Goal: Task Accomplishment & Management: Manage account settings

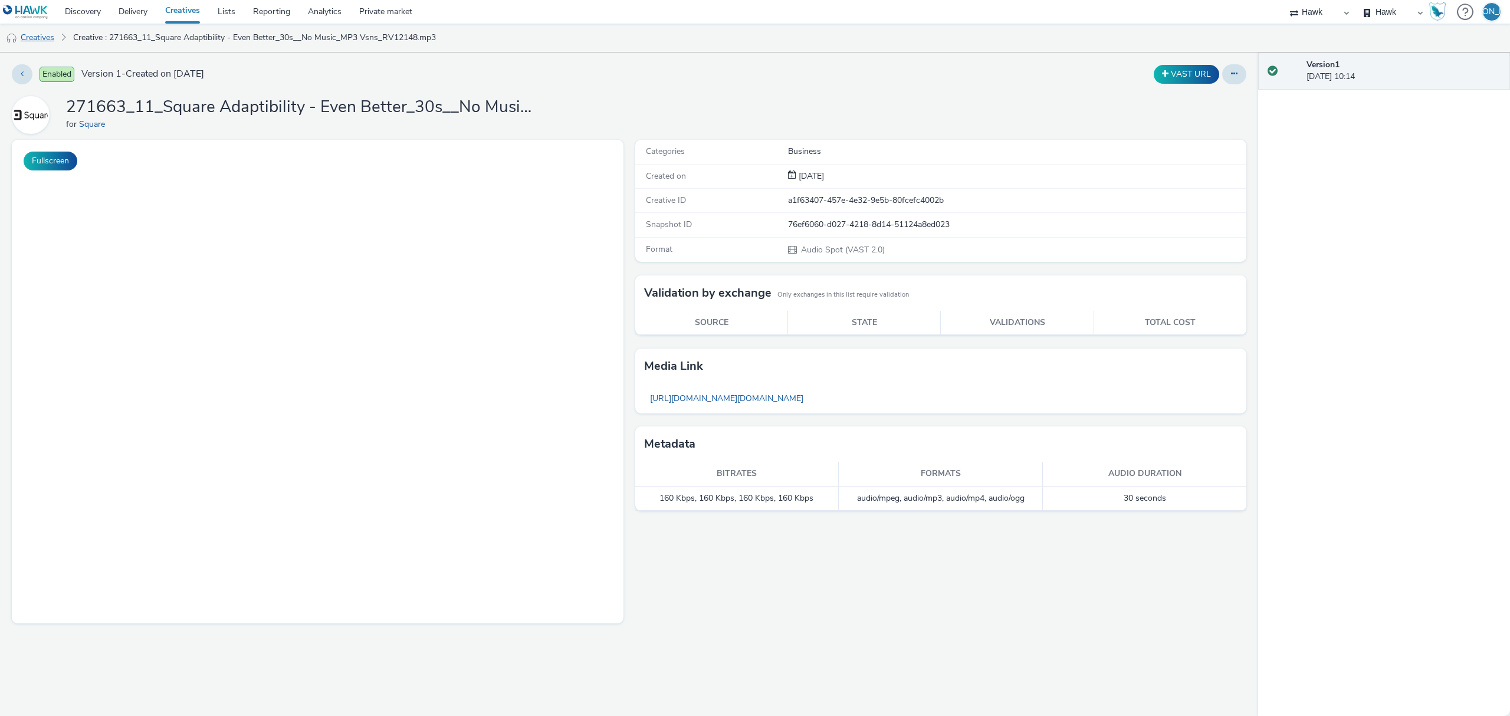
click at [24, 29] on link "Creatives" at bounding box center [30, 38] width 60 height 28
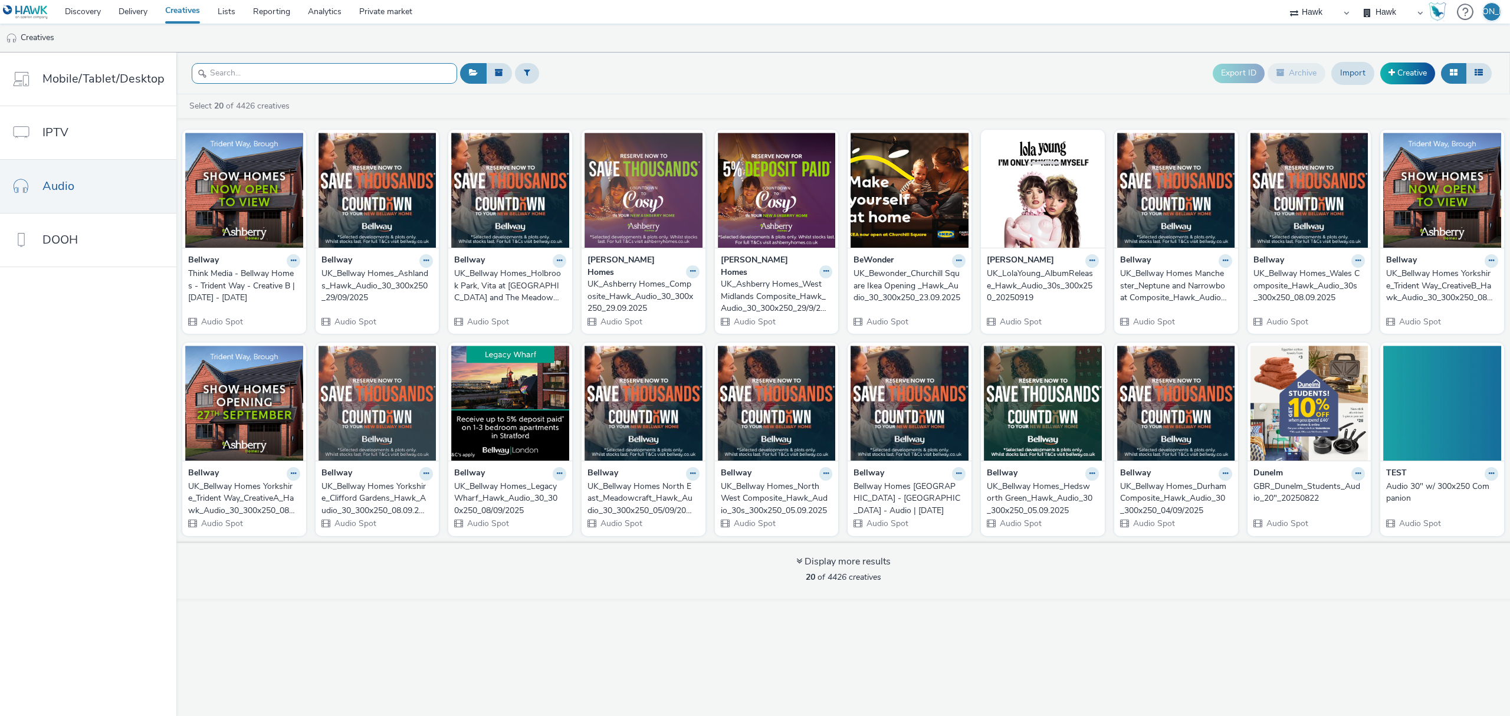
click at [401, 78] on input "text" at bounding box center [324, 73] width 265 height 21
paste input "With Music - Banner"
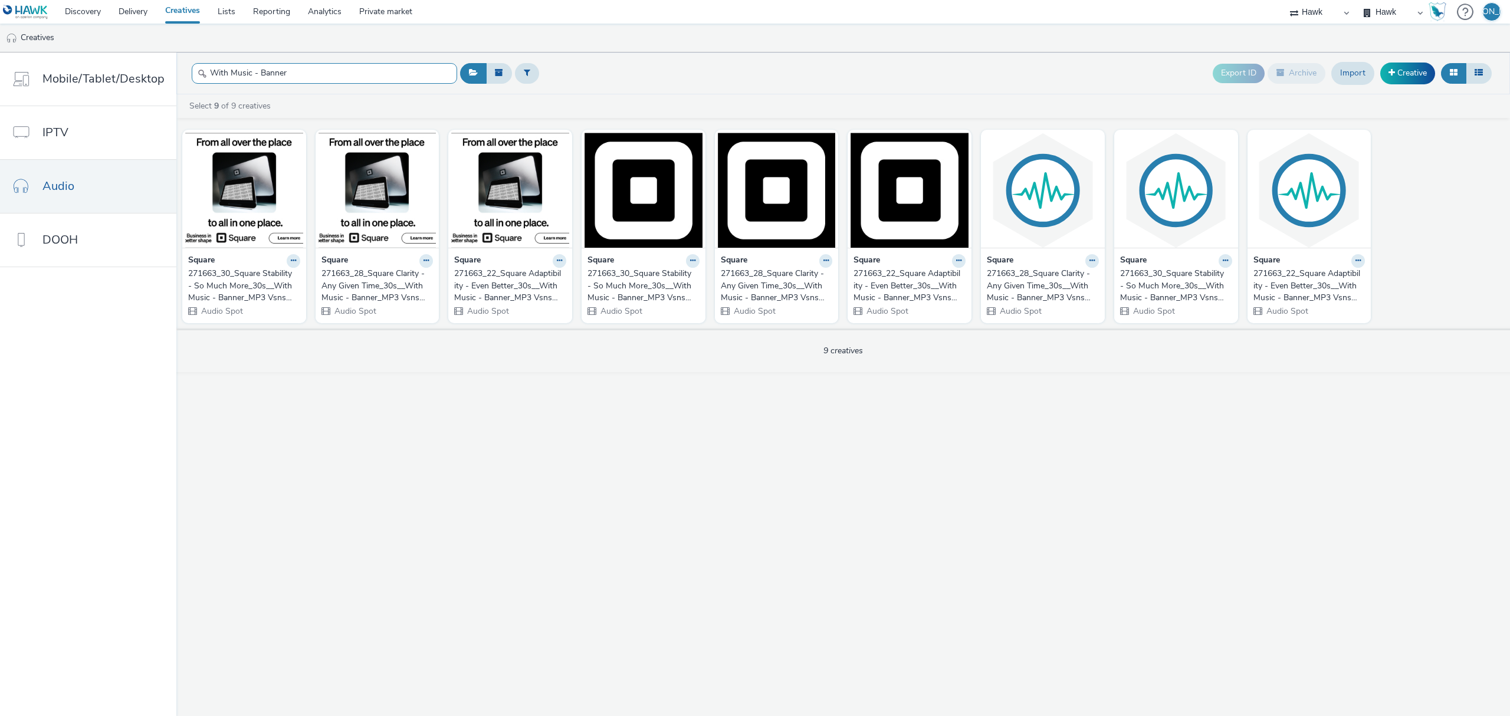
click at [370, 72] on input "With Music - Banner" at bounding box center [324, 73] width 265 height 21
paste input "No"
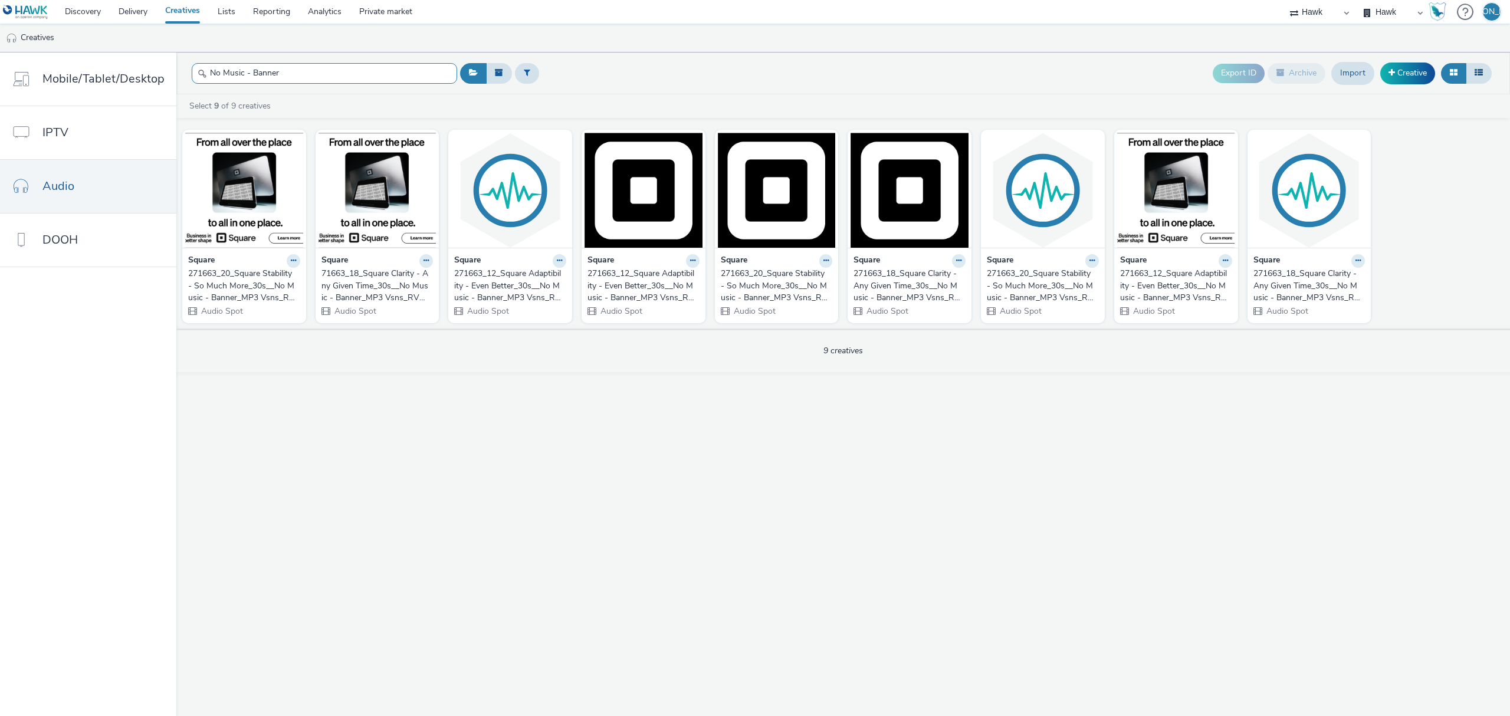
type input "No Music - Banner"
click at [354, 168] on figcaption at bounding box center [378, 152] width 118 height 38
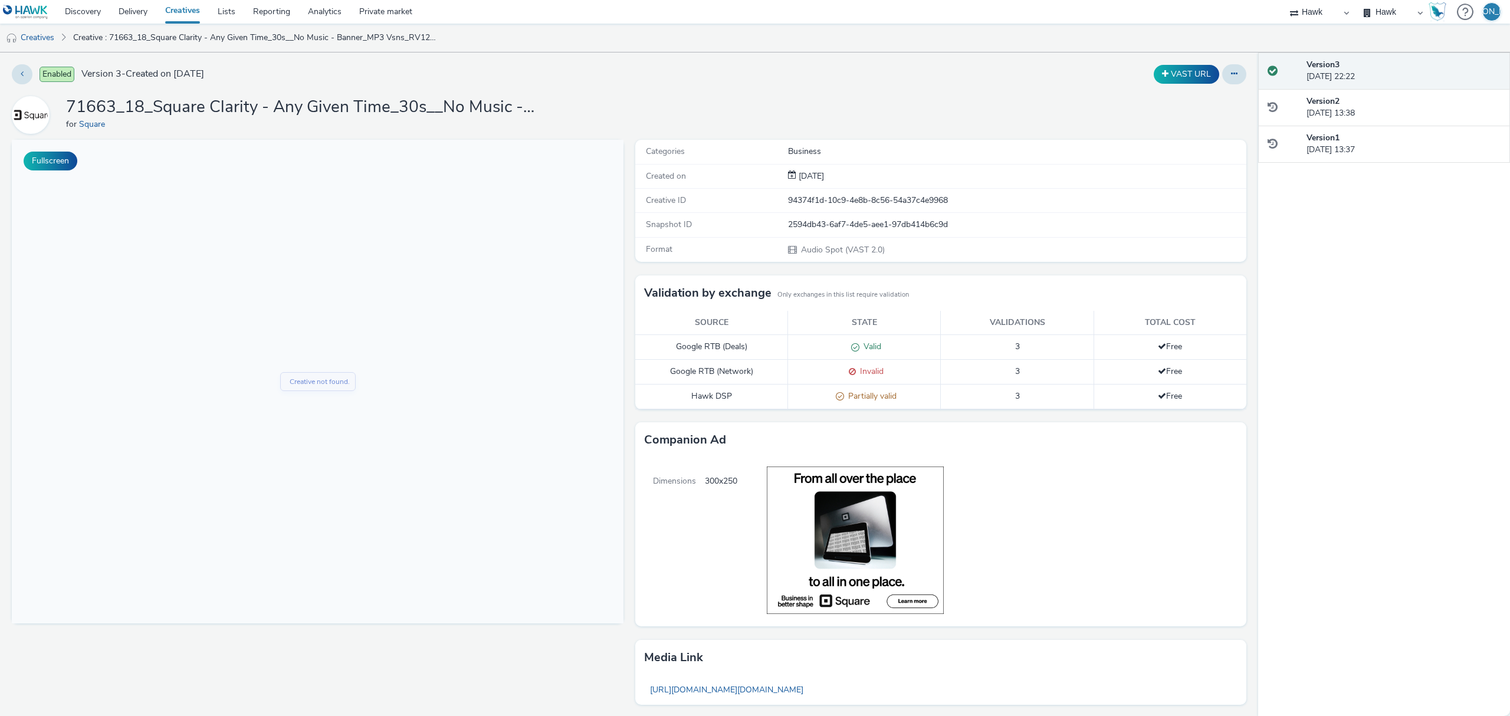
click at [848, 433] on img at bounding box center [844, 540] width 215 height 165
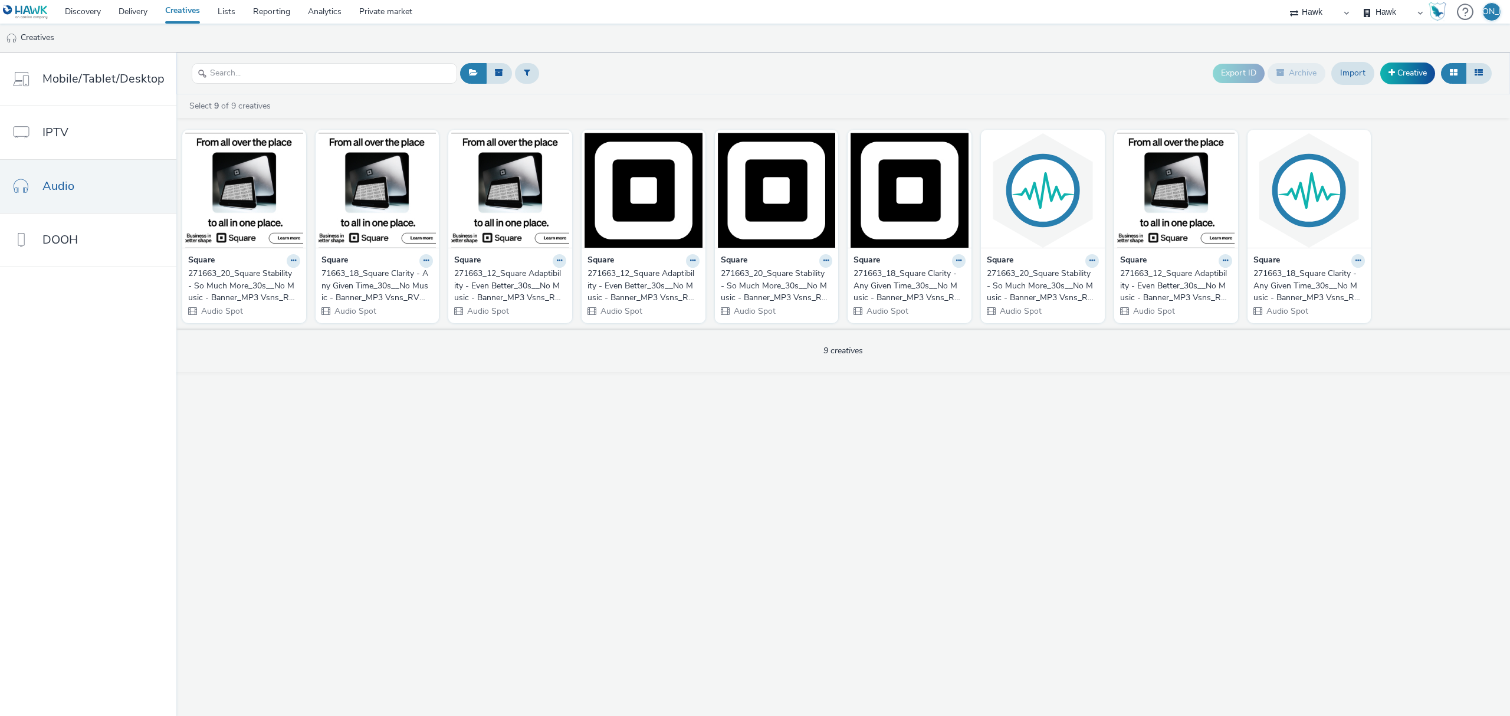
click at [256, 281] on div "271663_20_Square Stability - So Much More_30s__No Music - Banner_MP3 Vsns_RV121…" at bounding box center [241, 286] width 107 height 36
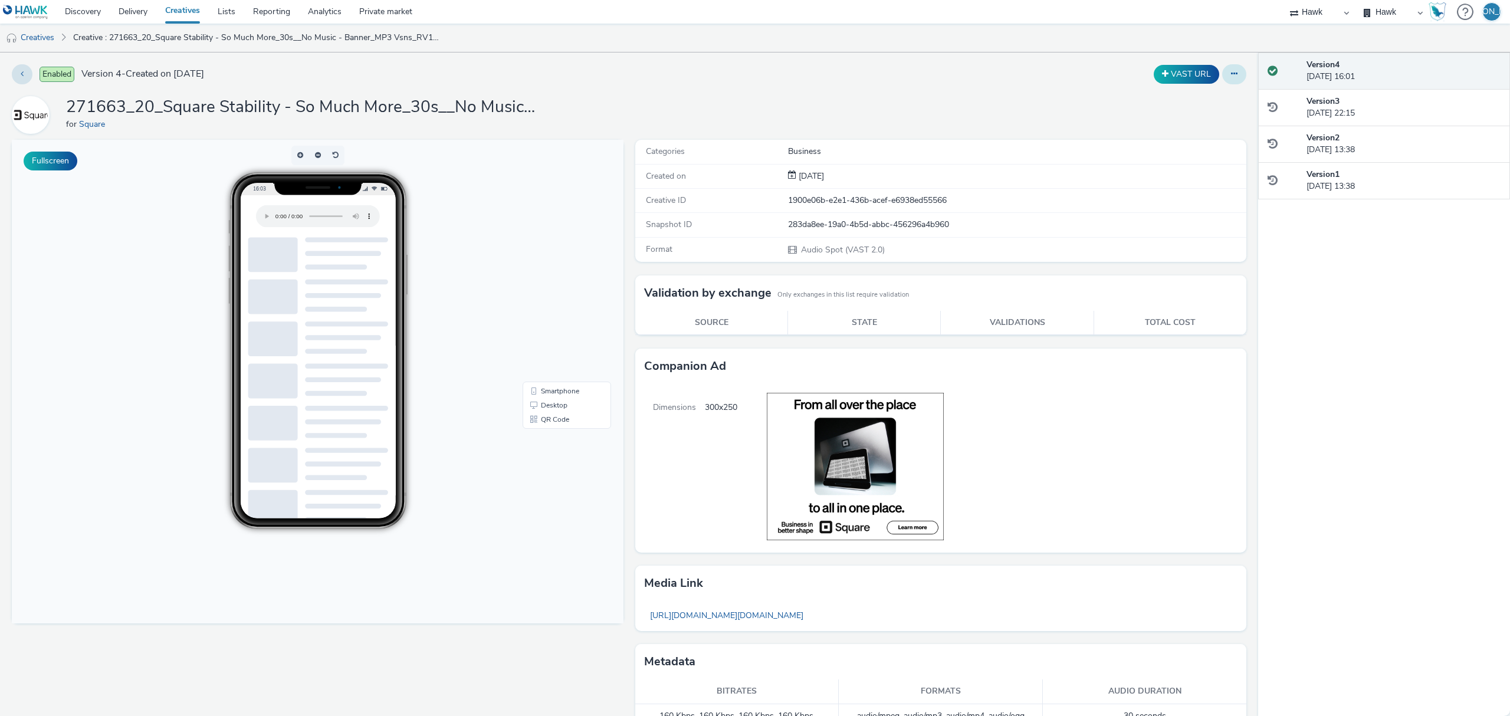
click at [1006, 70] on icon at bounding box center [1234, 74] width 6 height 8
click at [1006, 93] on link "Edit" at bounding box center [1202, 98] width 88 height 24
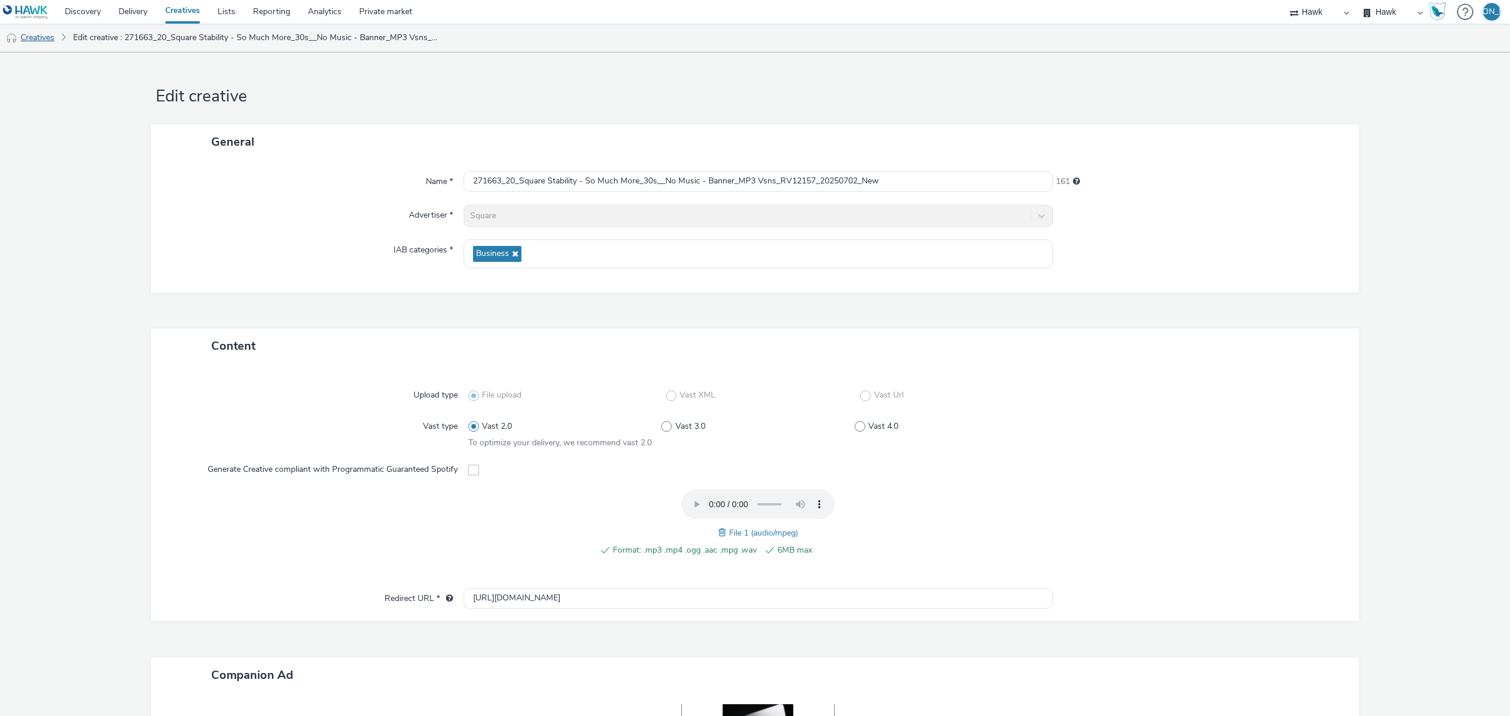
click at [47, 38] on link "Creatives" at bounding box center [30, 38] width 60 height 28
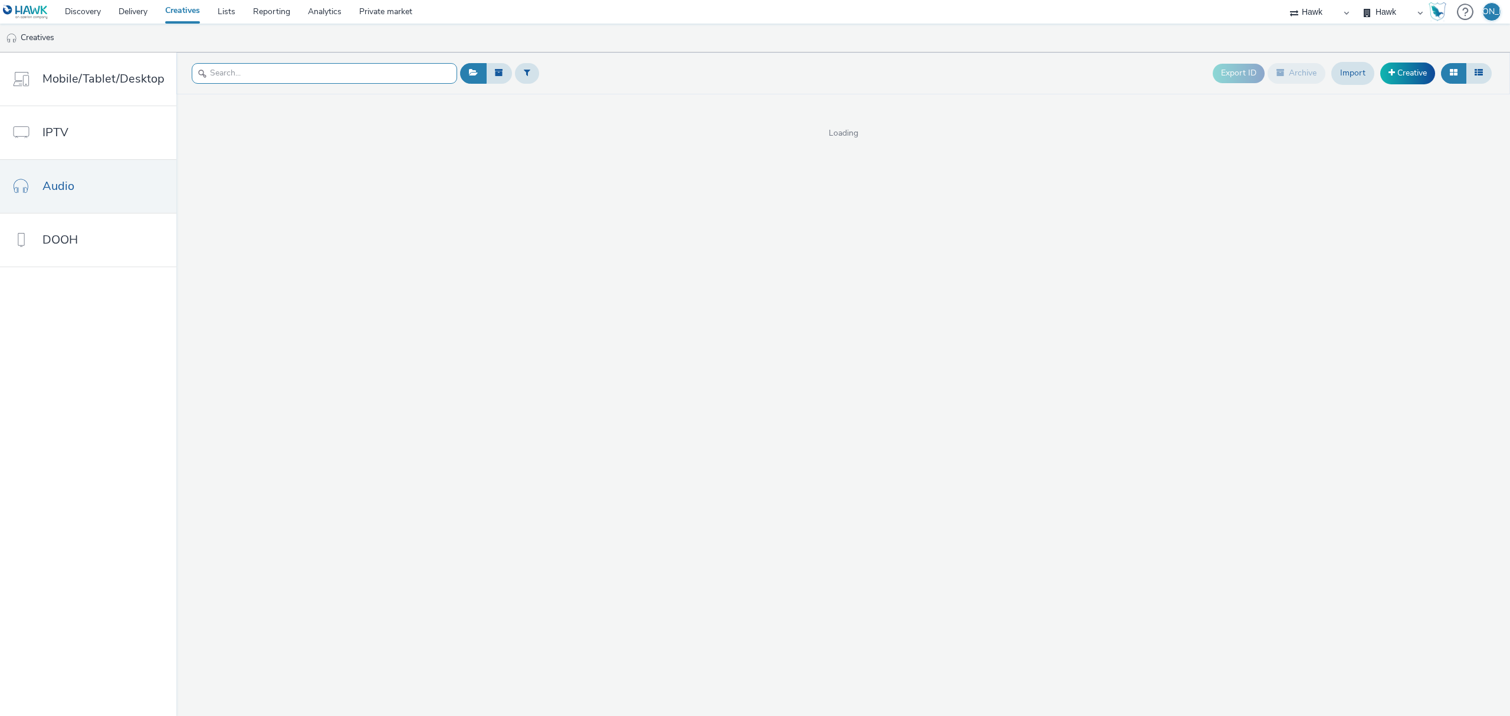
click at [263, 74] on input "text" at bounding box center [324, 73] width 265 height 21
paste input "271663_14_Square Flexibility - Anywhere_30s__No Music - POS - Banner_MP3 Vsns_R…"
type input "271663_14_Square Flexibility - Anywhere_30s__No Music - POS - Banner_MP3 Vsns_R…"
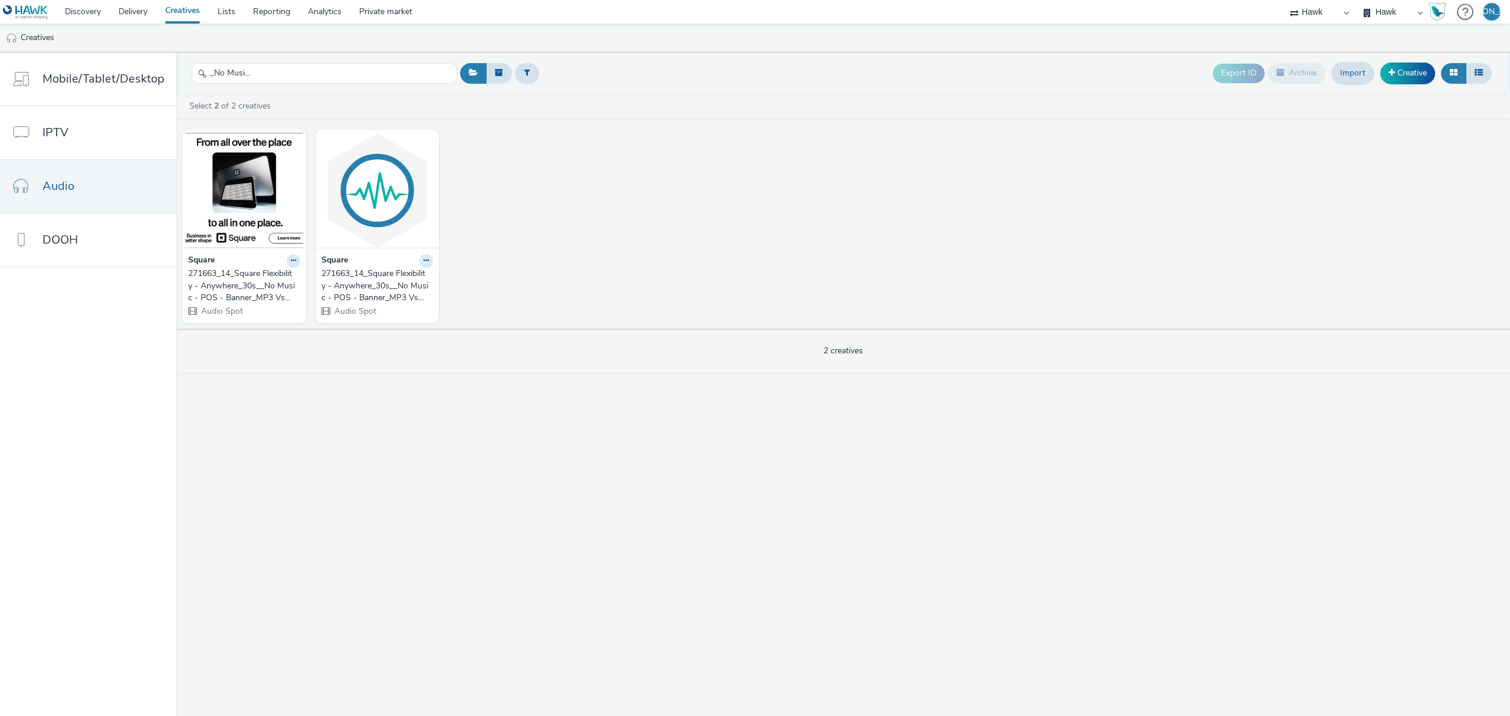
scroll to position [0, 0]
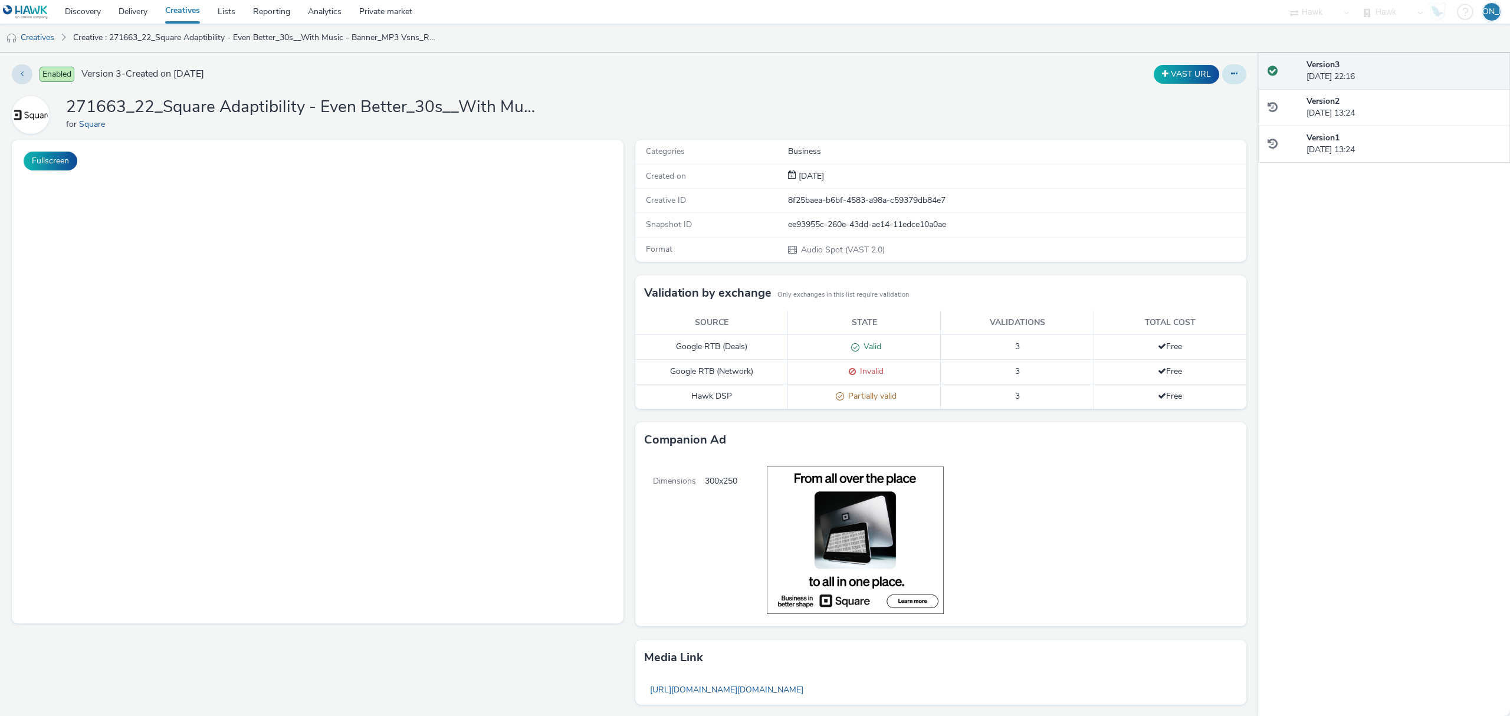
click at [1222, 77] on button at bounding box center [1234, 74] width 24 height 20
click at [1216, 100] on link "Edit" at bounding box center [1202, 98] width 88 height 24
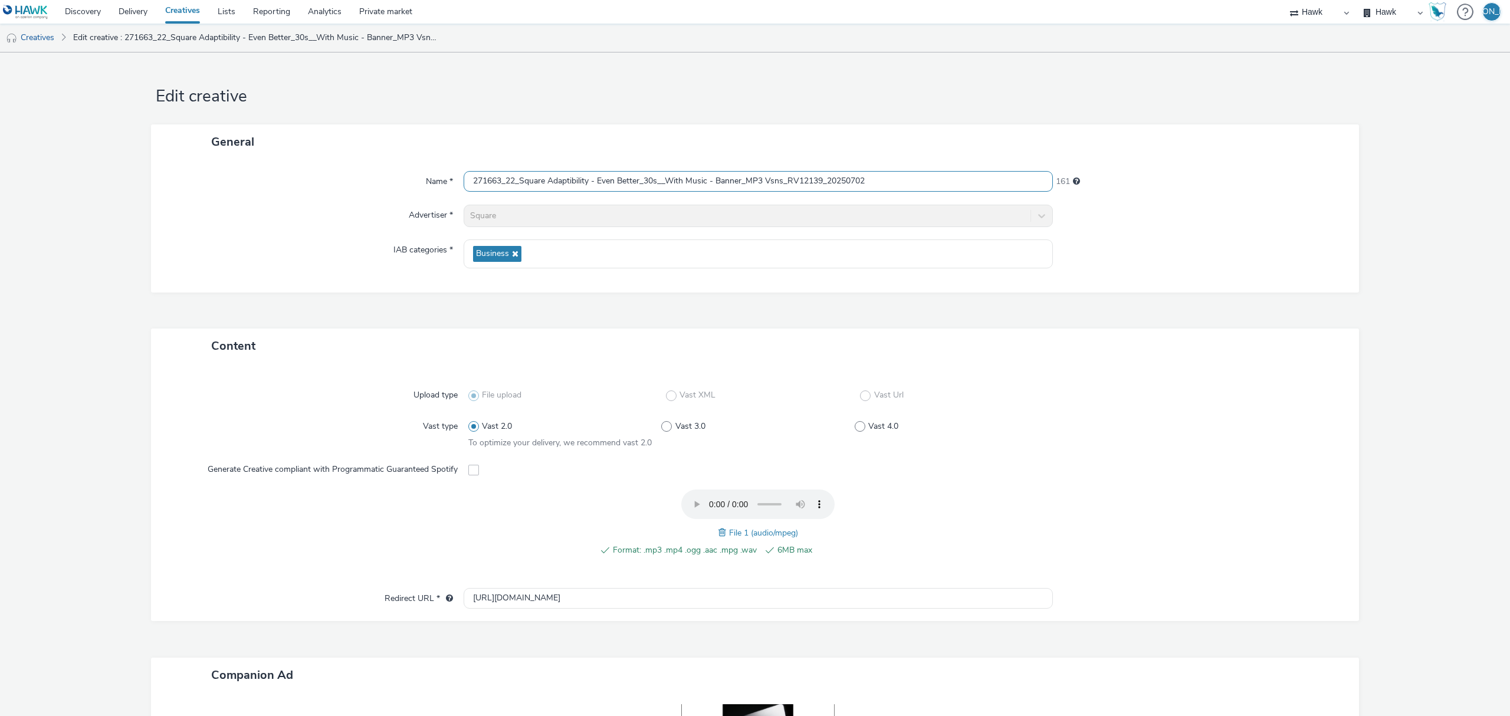
click at [1016, 176] on input "271663_22_Square Adaptibility - Even Better_30s__With Music - Banner_MP3 Vsns_R…" at bounding box center [758, 181] width 589 height 21
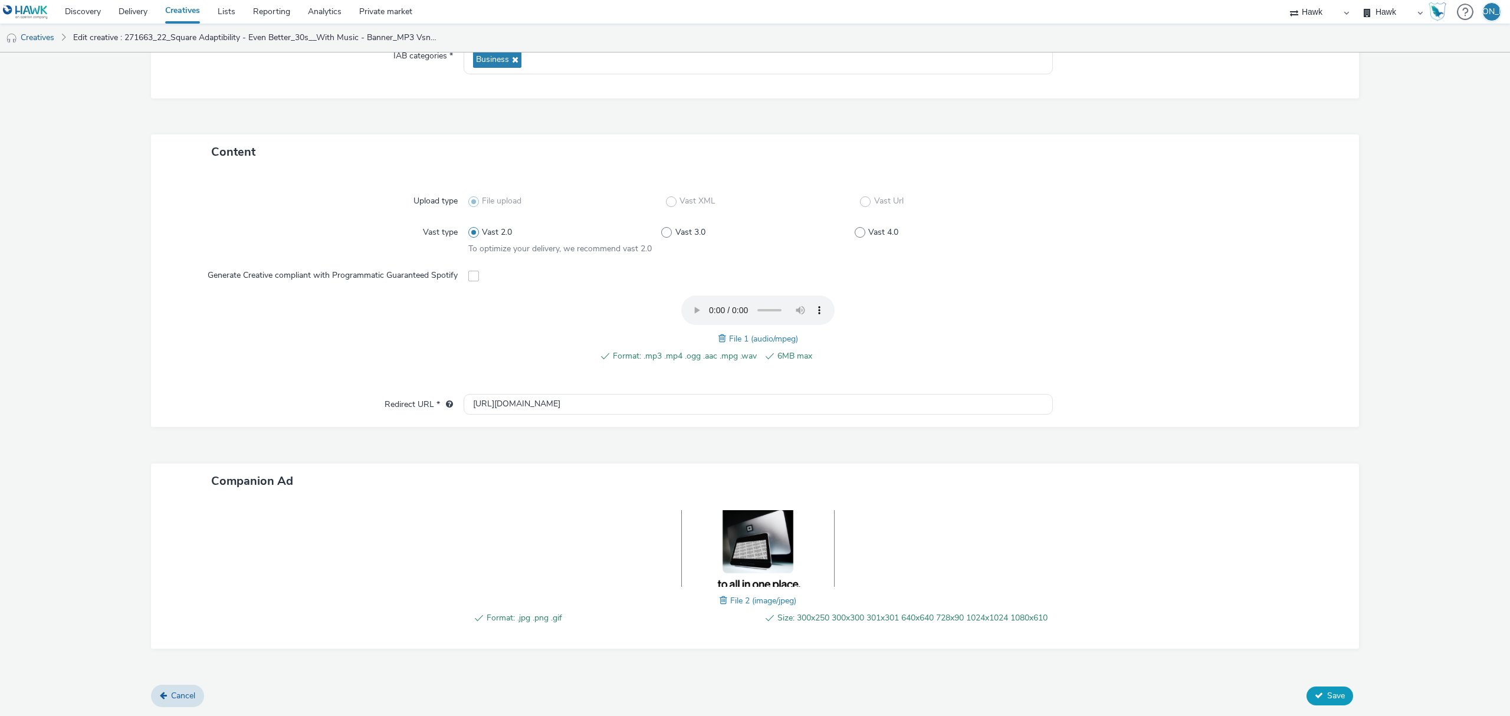
type input "271663_22_Square Adaptibility - Even Better_30s__With Music - Banner_MP3 Vsns_R…"
click at [1327, 696] on span "Save" at bounding box center [1336, 695] width 18 height 11
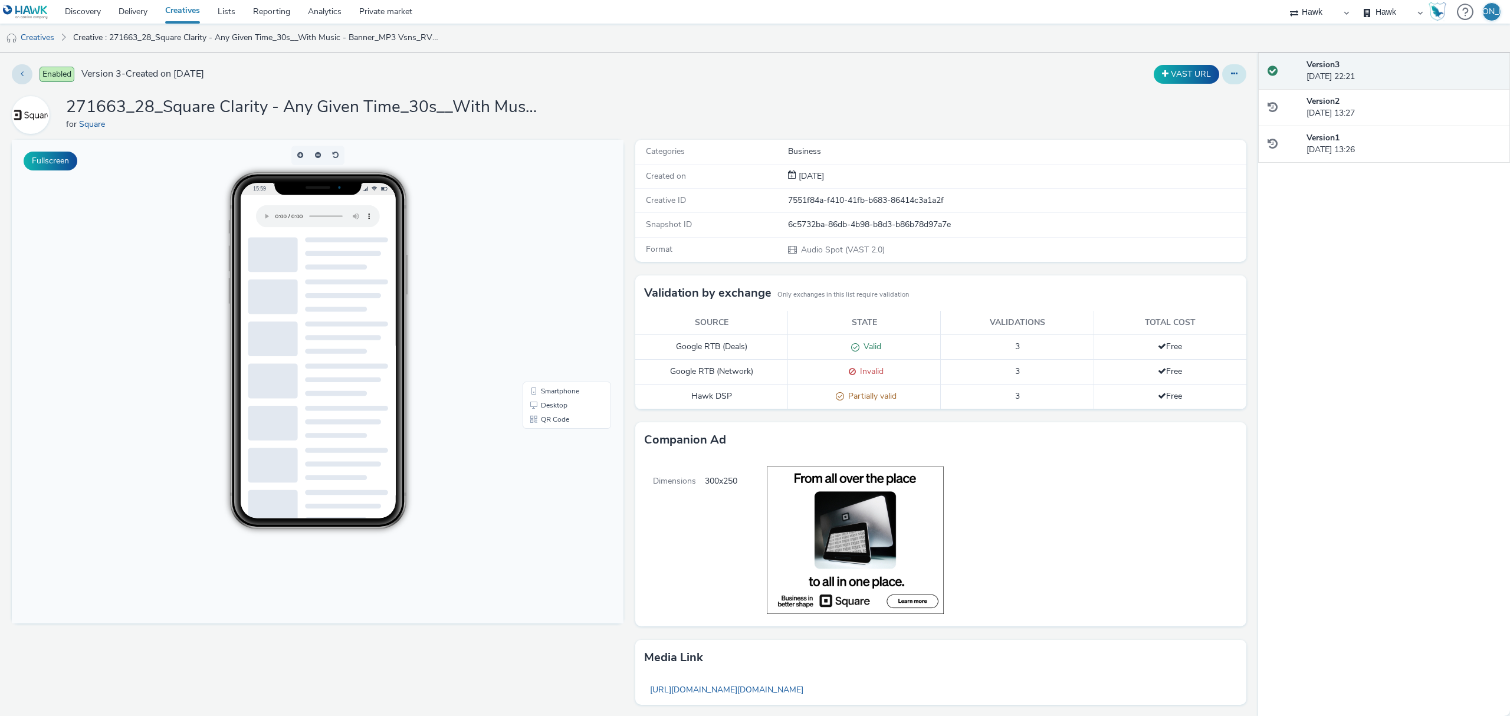
click at [1230, 66] on button at bounding box center [1234, 74] width 24 height 20
click at [1218, 88] on link "Edit" at bounding box center [1202, 98] width 88 height 24
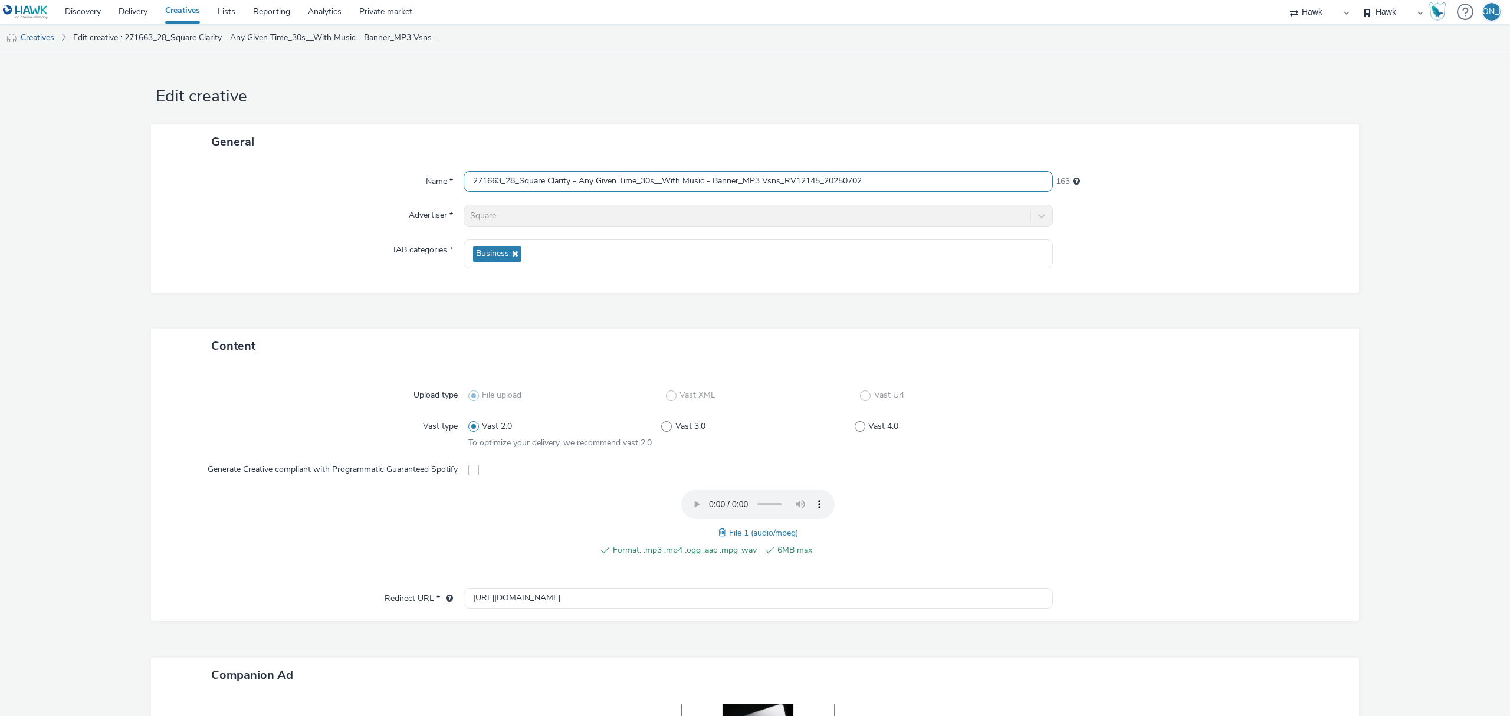
click at [971, 178] on input "271663_28_Square Clarity - Any Given Time_30s__With Music - Banner_MP3 Vsns_RV1…" at bounding box center [758, 181] width 589 height 21
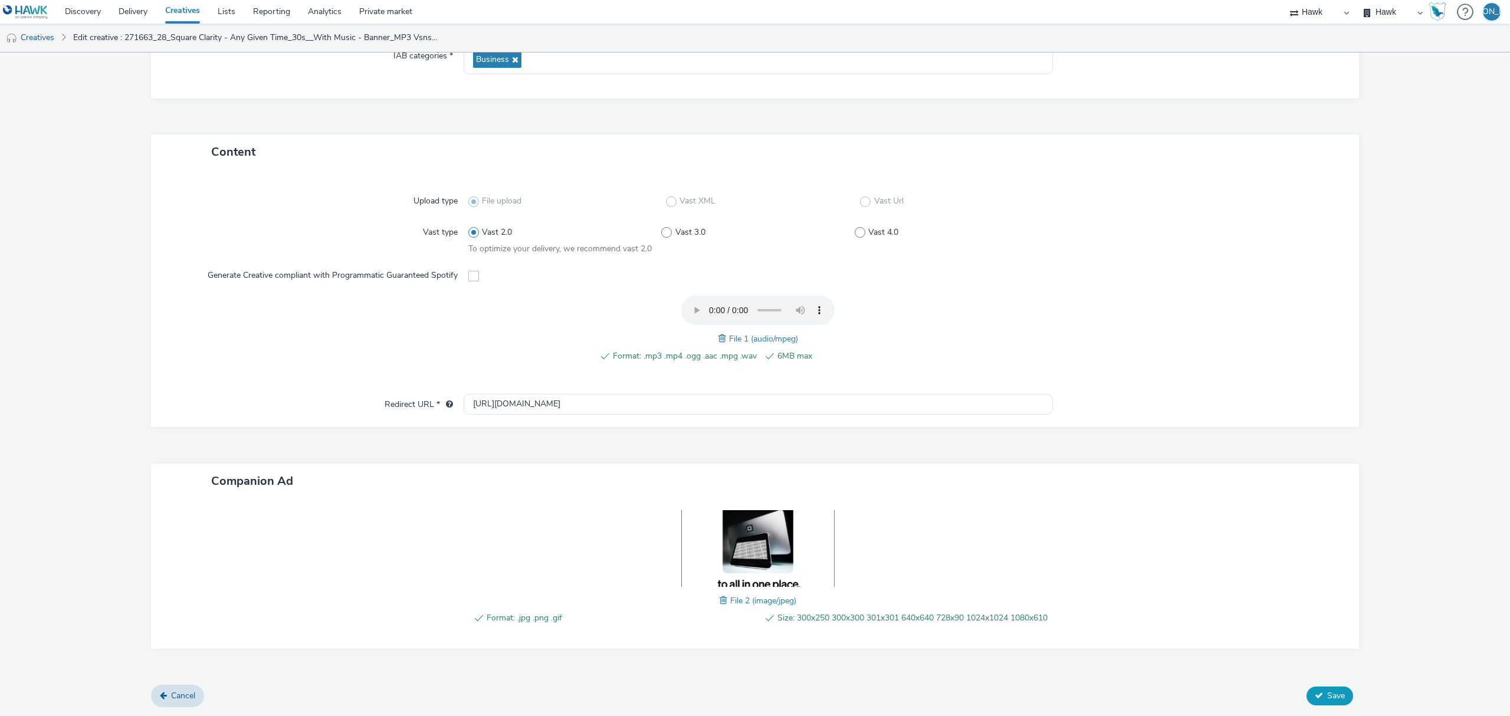
type input "271663_28_Square Clarity - Any Given Time_30s__With Music - Banner_MP3 Vsns_RV1…"
click at [1314, 700] on button "Save" at bounding box center [1330, 696] width 47 height 19
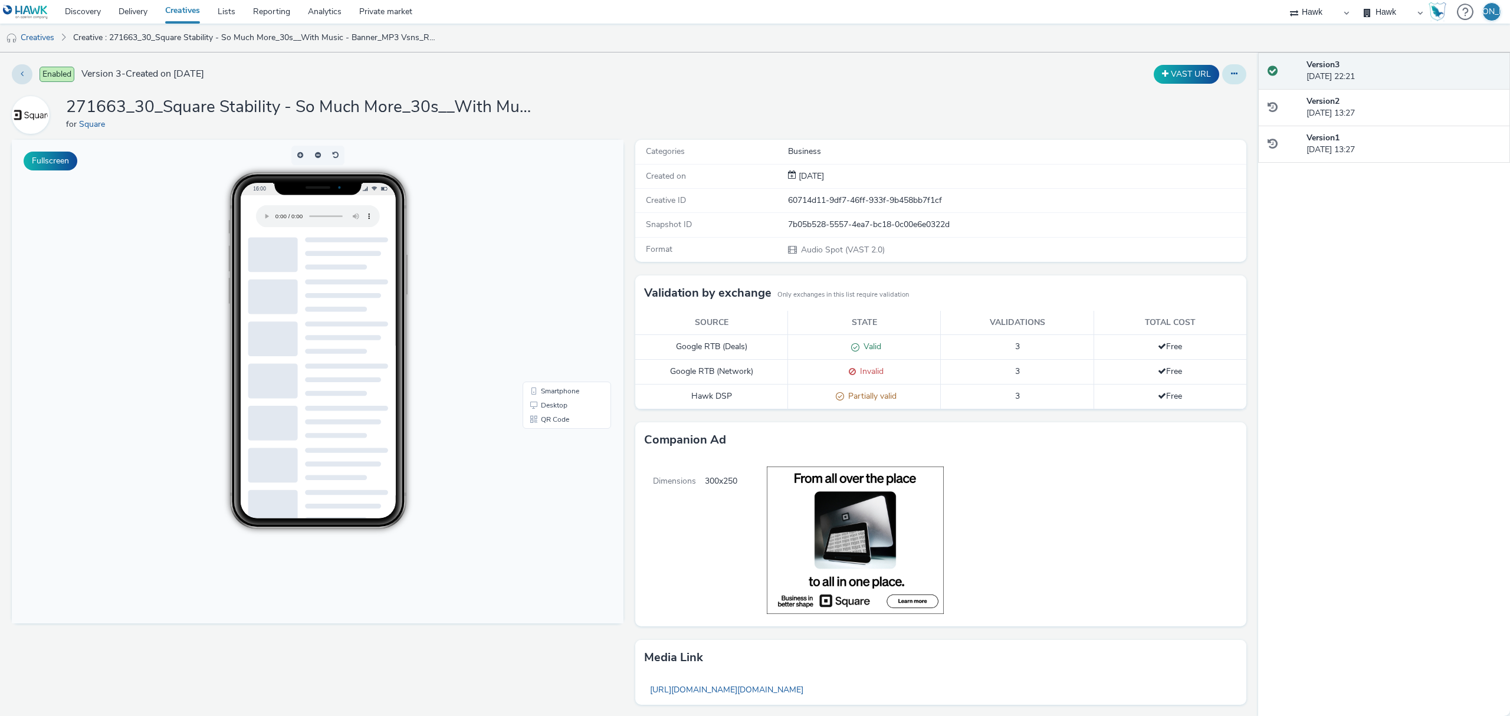
click at [1228, 78] on button at bounding box center [1234, 74] width 24 height 20
click at [1229, 95] on link "Edit" at bounding box center [1202, 98] width 88 height 24
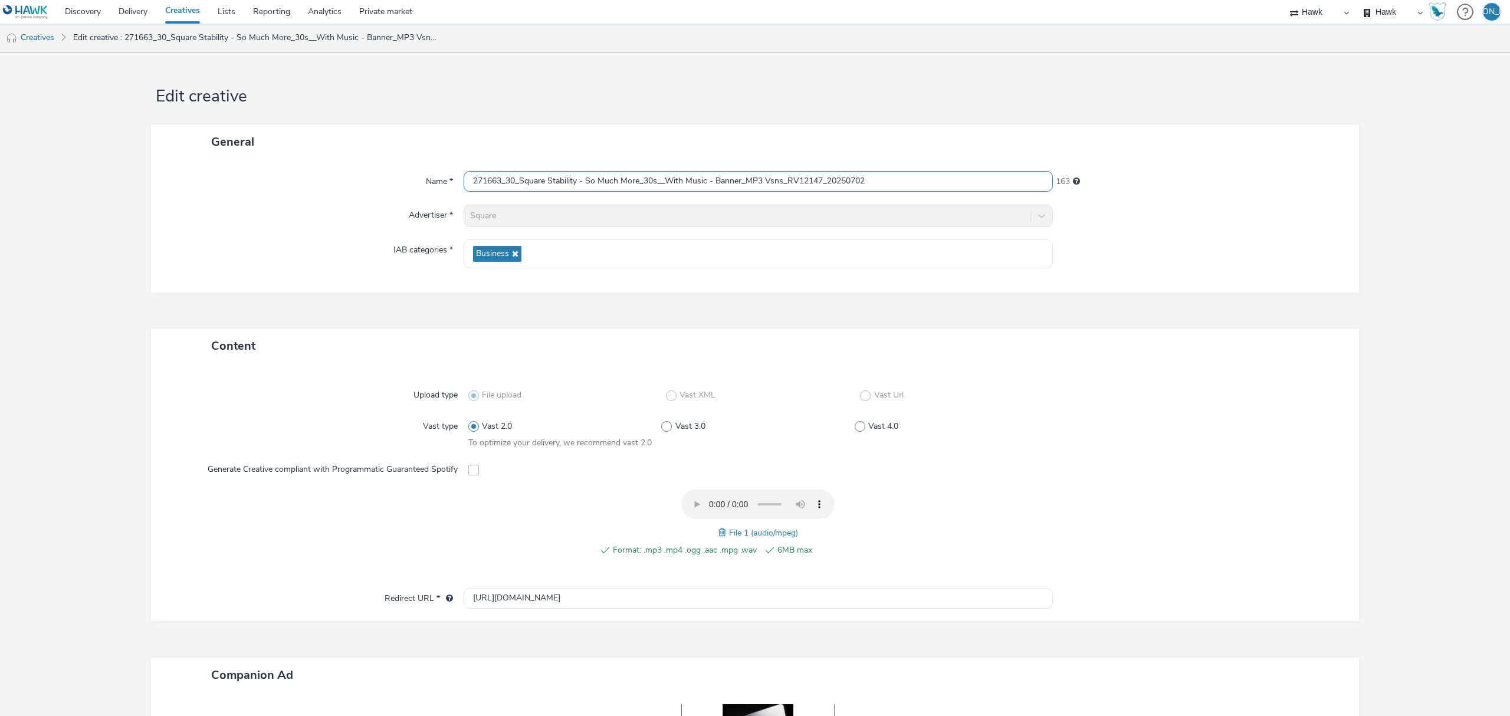
click at [910, 172] on input "271663_30_Square Stability - So Much More_30s__With Music - Banner_MP3 Vsns_RV1…" at bounding box center [758, 181] width 589 height 21
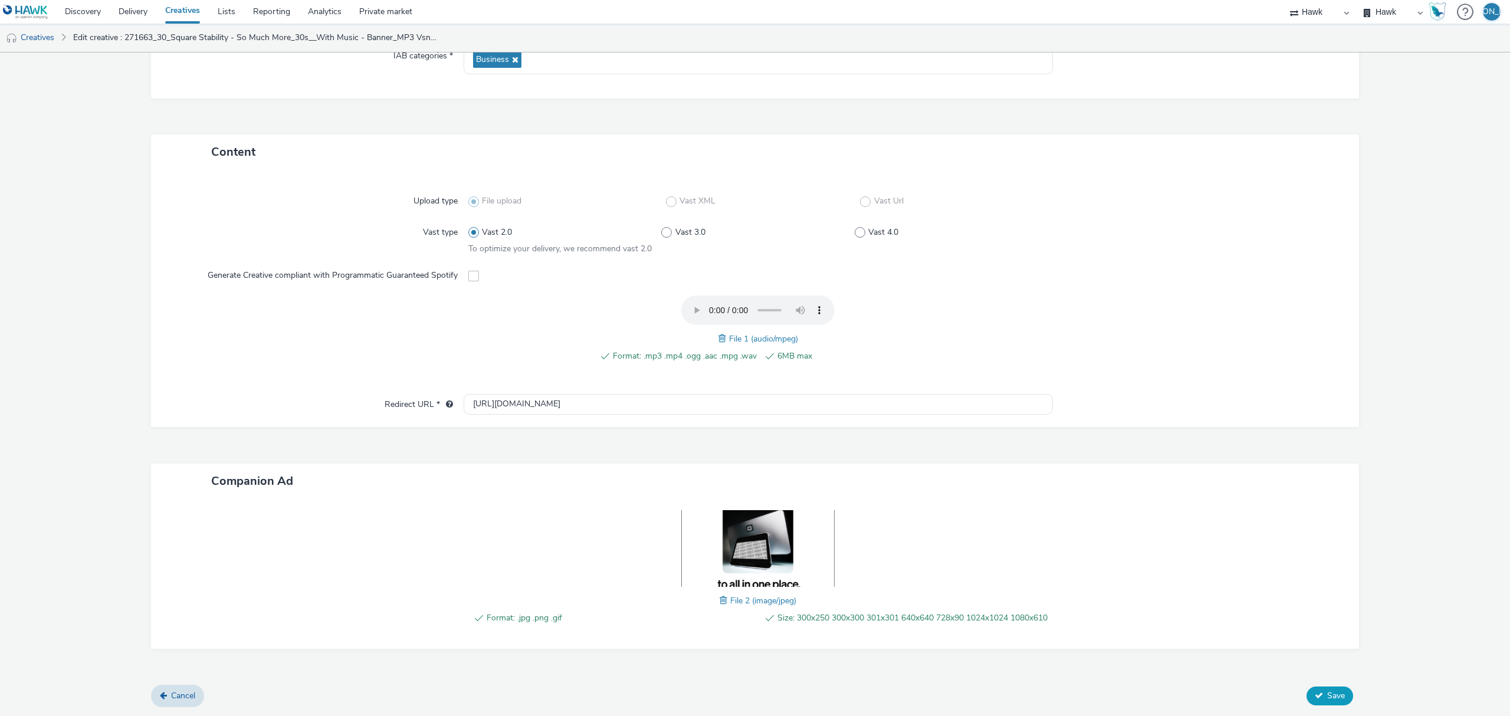
type input "271663_30_Square Stability - So Much More_30s__With Music - Banner_MP3 Vsns_RV1…"
click at [1321, 704] on button "Save" at bounding box center [1330, 696] width 47 height 19
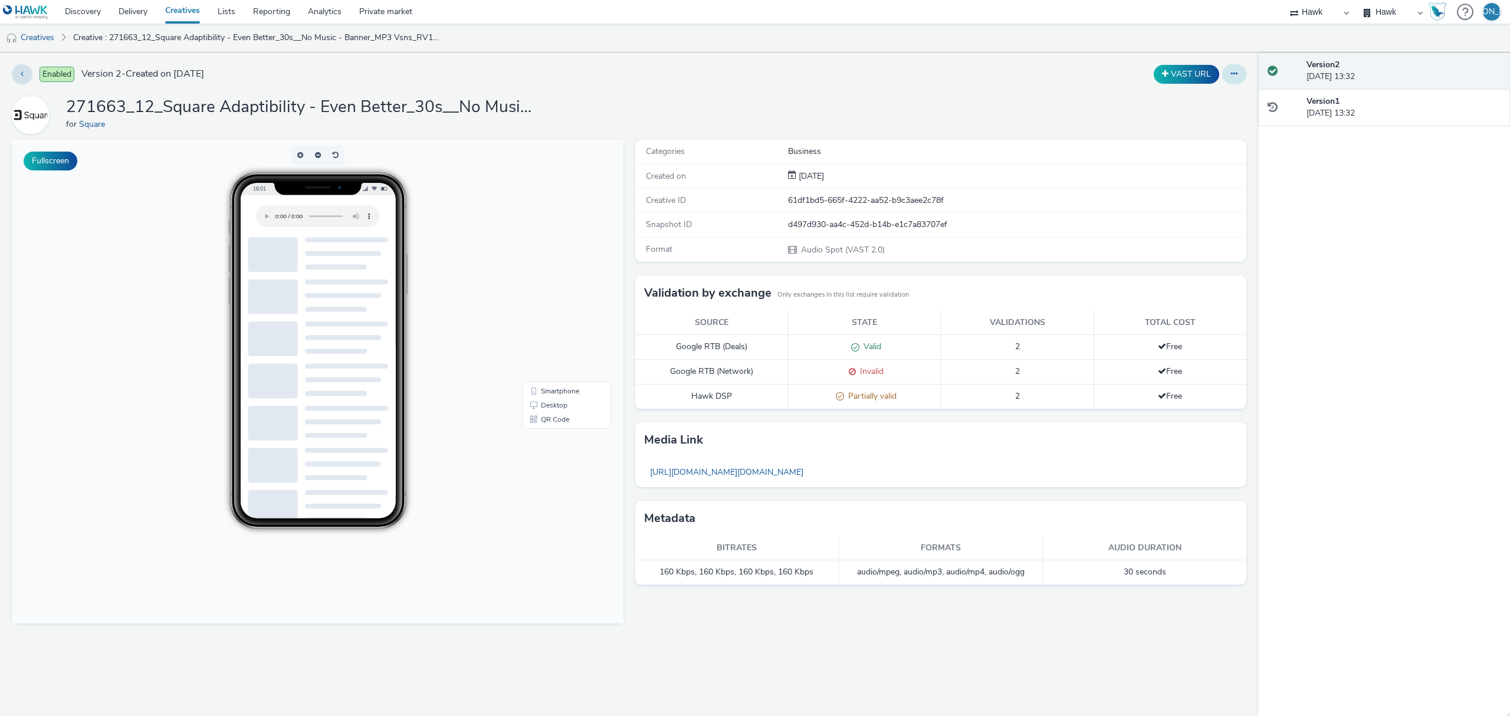
click at [1239, 84] on button at bounding box center [1234, 74] width 24 height 20
click at [1236, 100] on link "Edit" at bounding box center [1202, 98] width 88 height 24
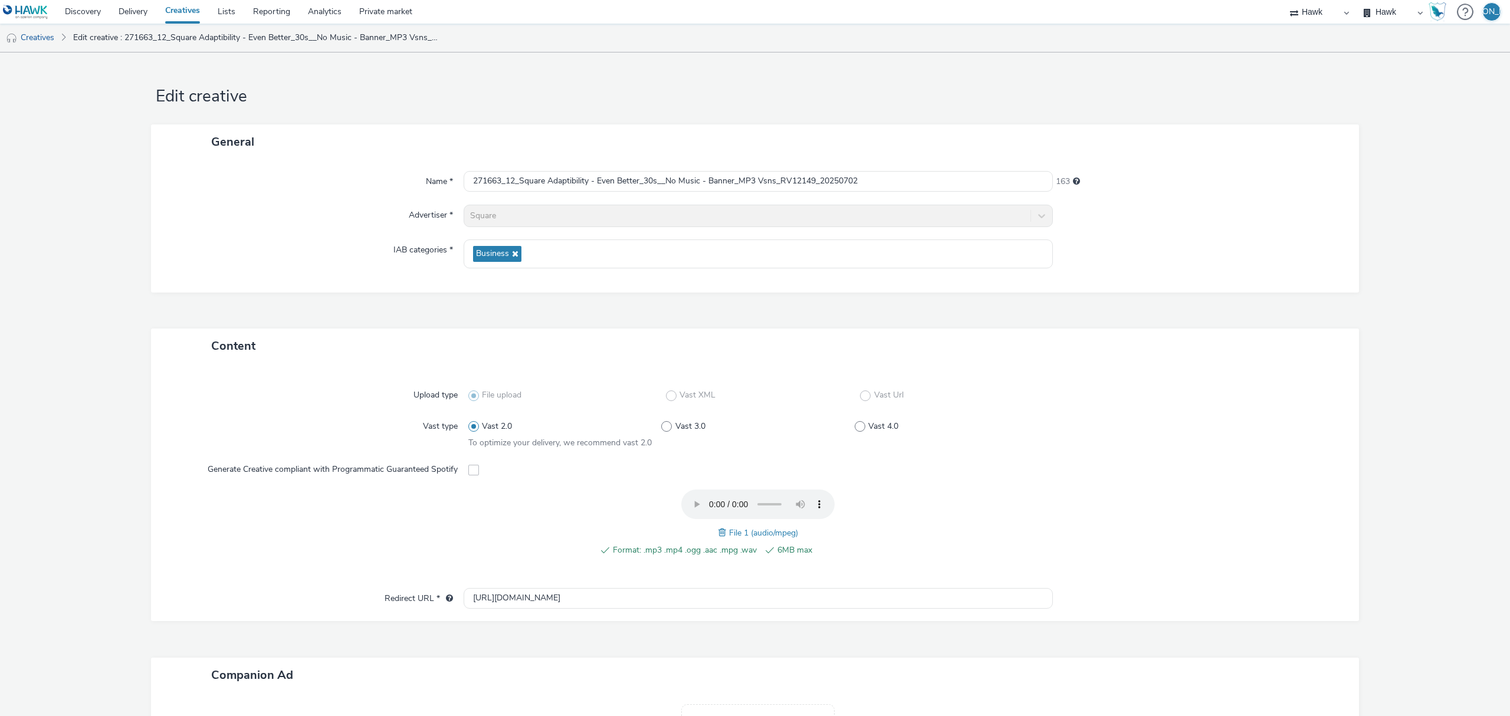
scroll to position [187, 0]
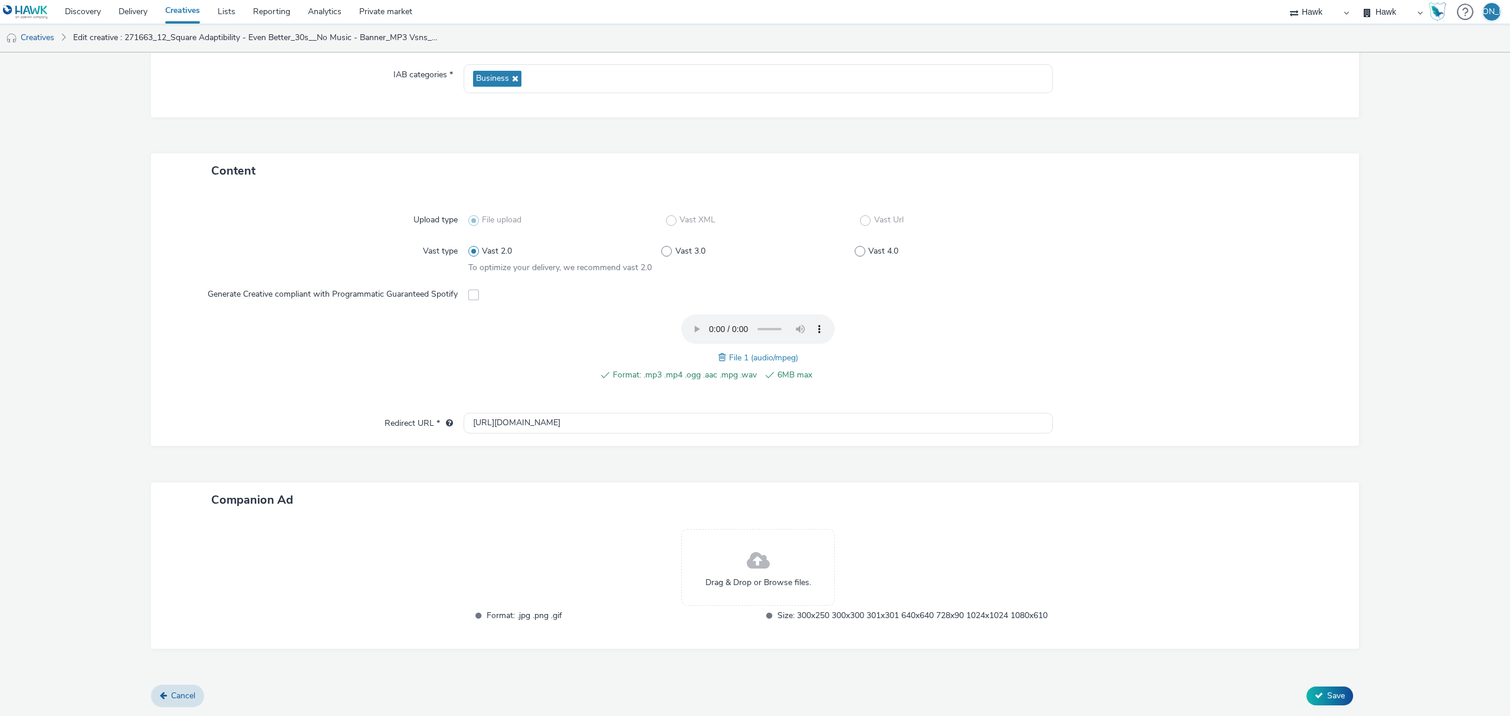
click at [752, 547] on span at bounding box center [758, 561] width 23 height 31
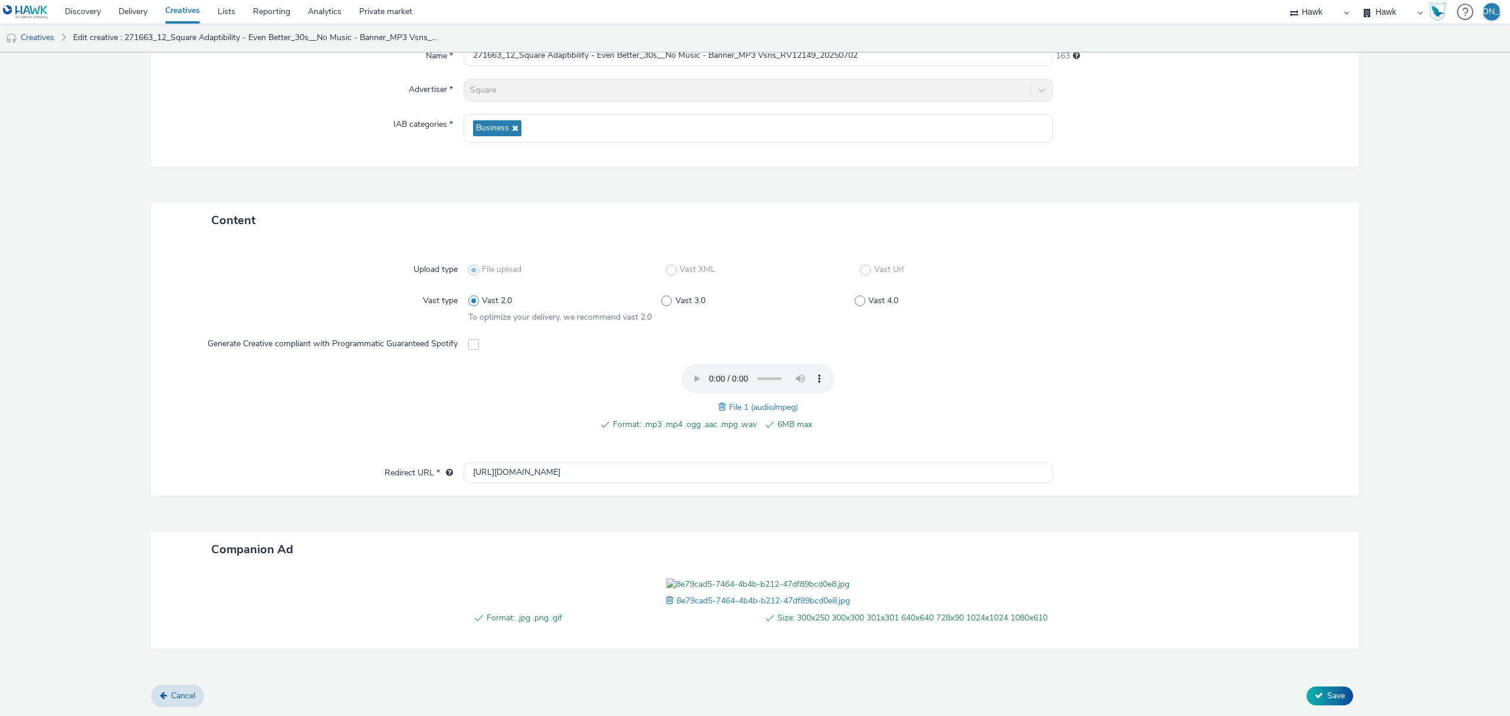
scroll to position [0, 0]
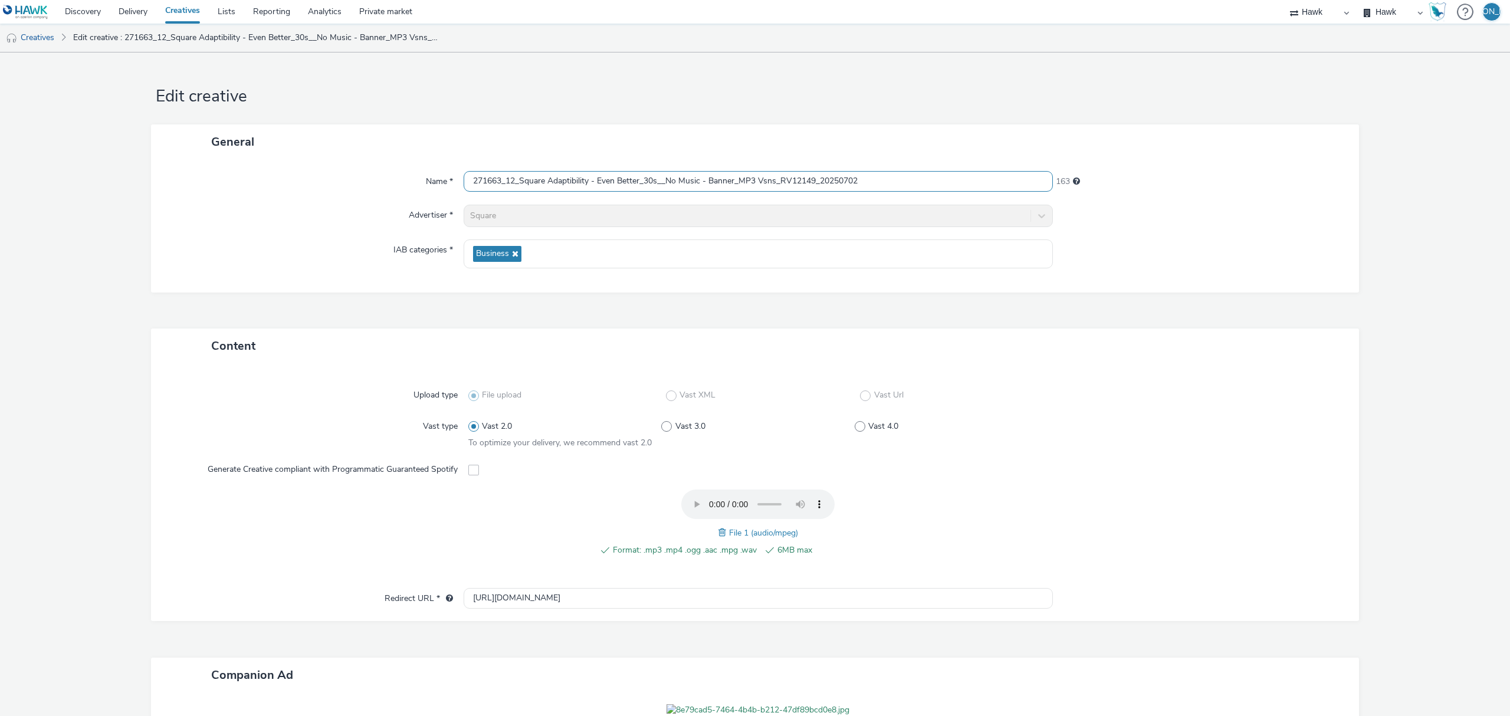
click at [1001, 177] on input "271663_12_Square Adaptibility - Even Better_30s__No Music - Banner_MP3 Vsns_RV1…" at bounding box center [758, 181] width 589 height 21
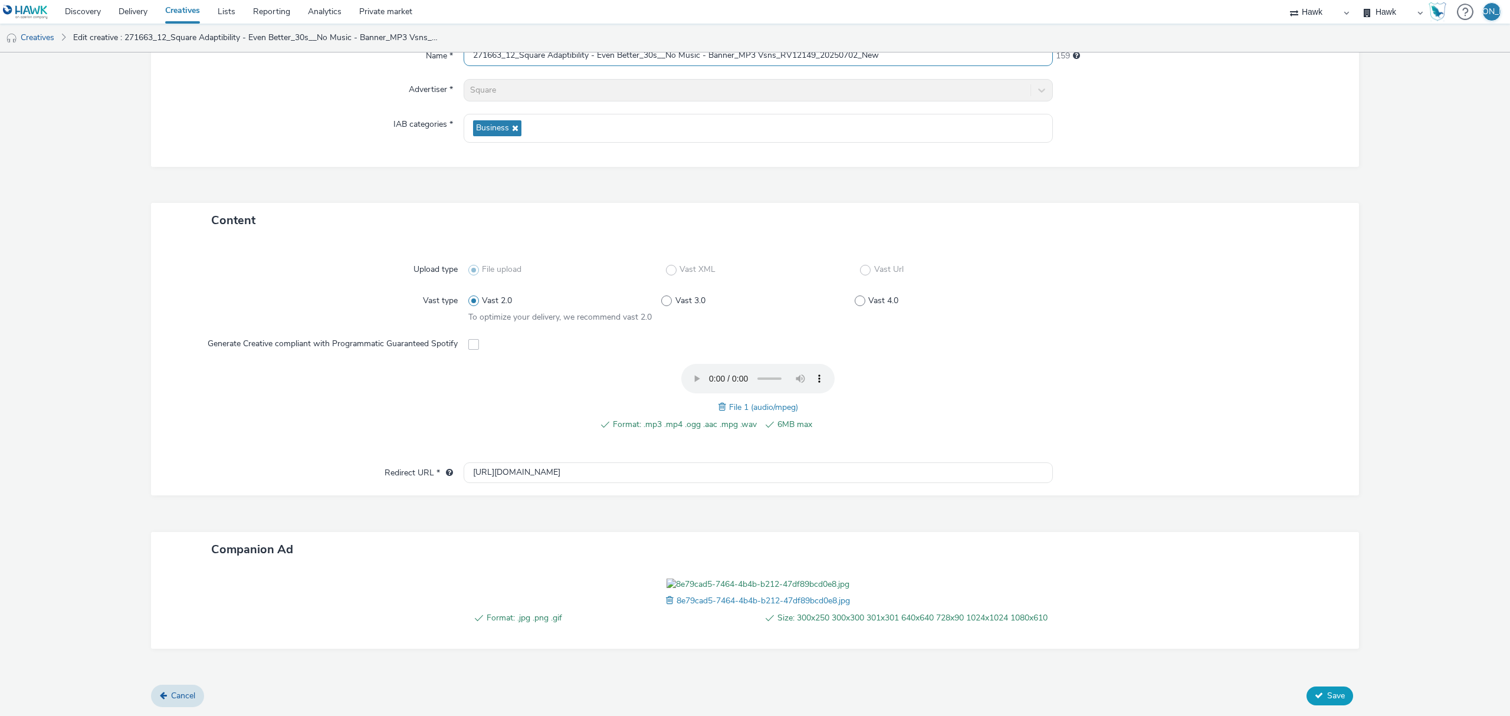
type input "271663_12_Square Adaptibility - Even Better_30s__No Music - Banner_MP3 Vsns_RV1…"
click at [1327, 696] on span "Save" at bounding box center [1336, 695] width 18 height 11
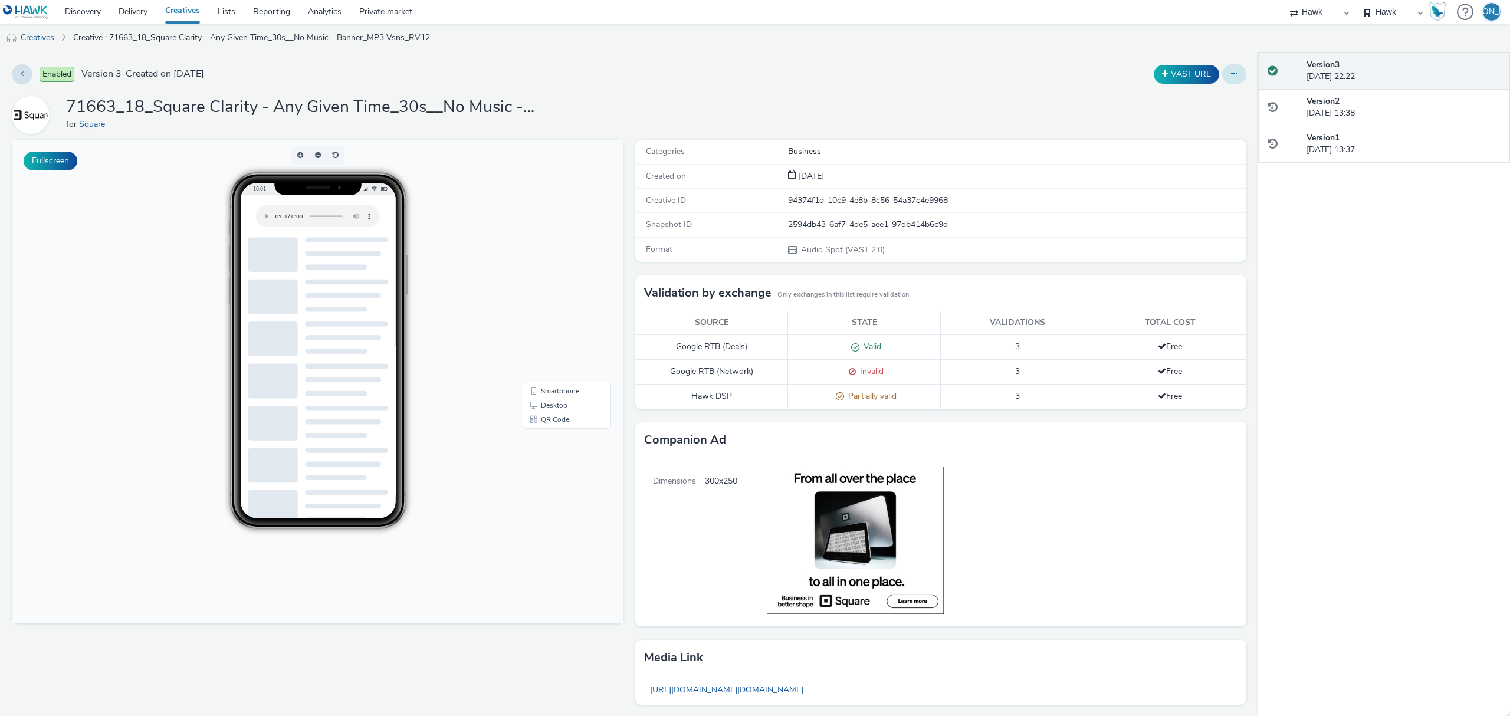
click at [1230, 79] on button at bounding box center [1234, 74] width 24 height 20
click at [1214, 100] on link "Edit" at bounding box center [1202, 98] width 88 height 24
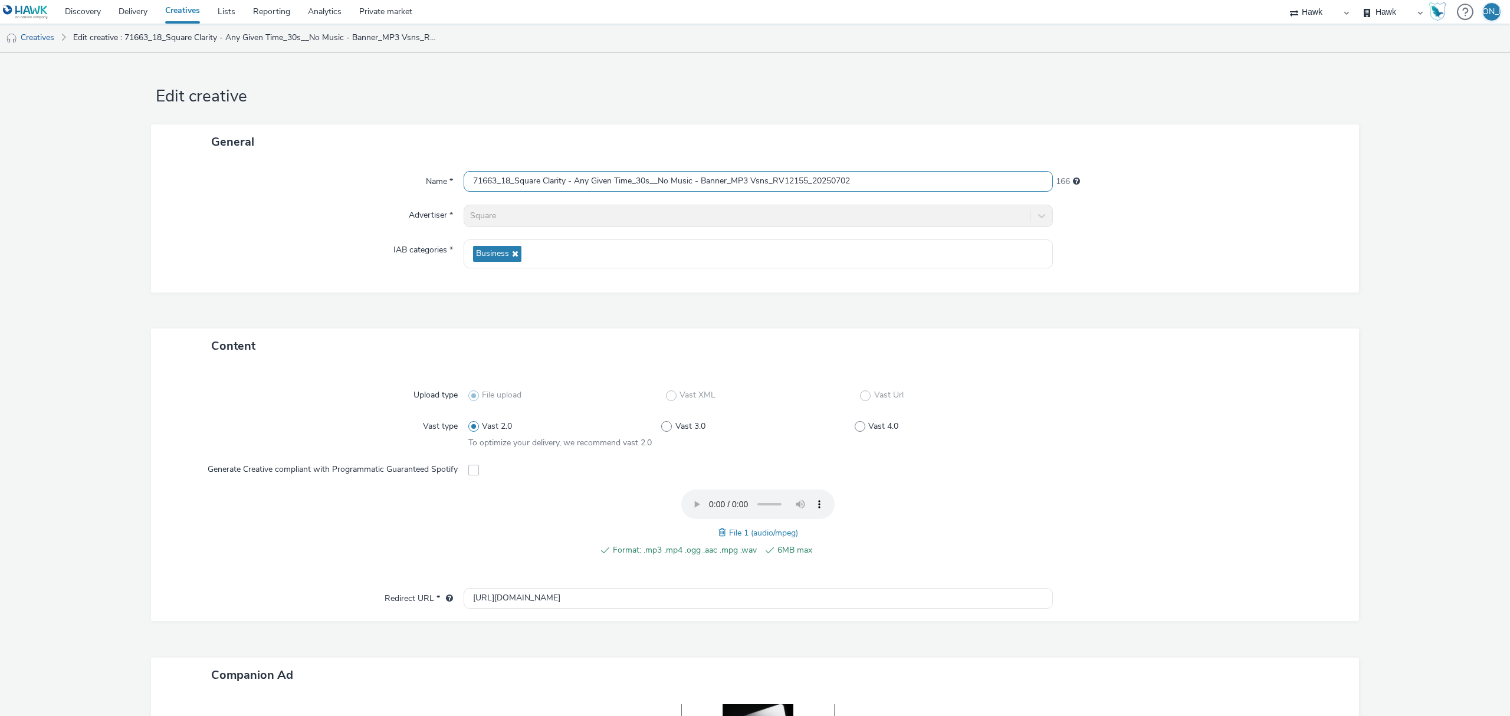
click at [975, 182] on input "71663_18_Square Clarity - Any Given Time_30s__No Music - Banner_MP3 Vsns_RV1215…" at bounding box center [758, 181] width 589 height 21
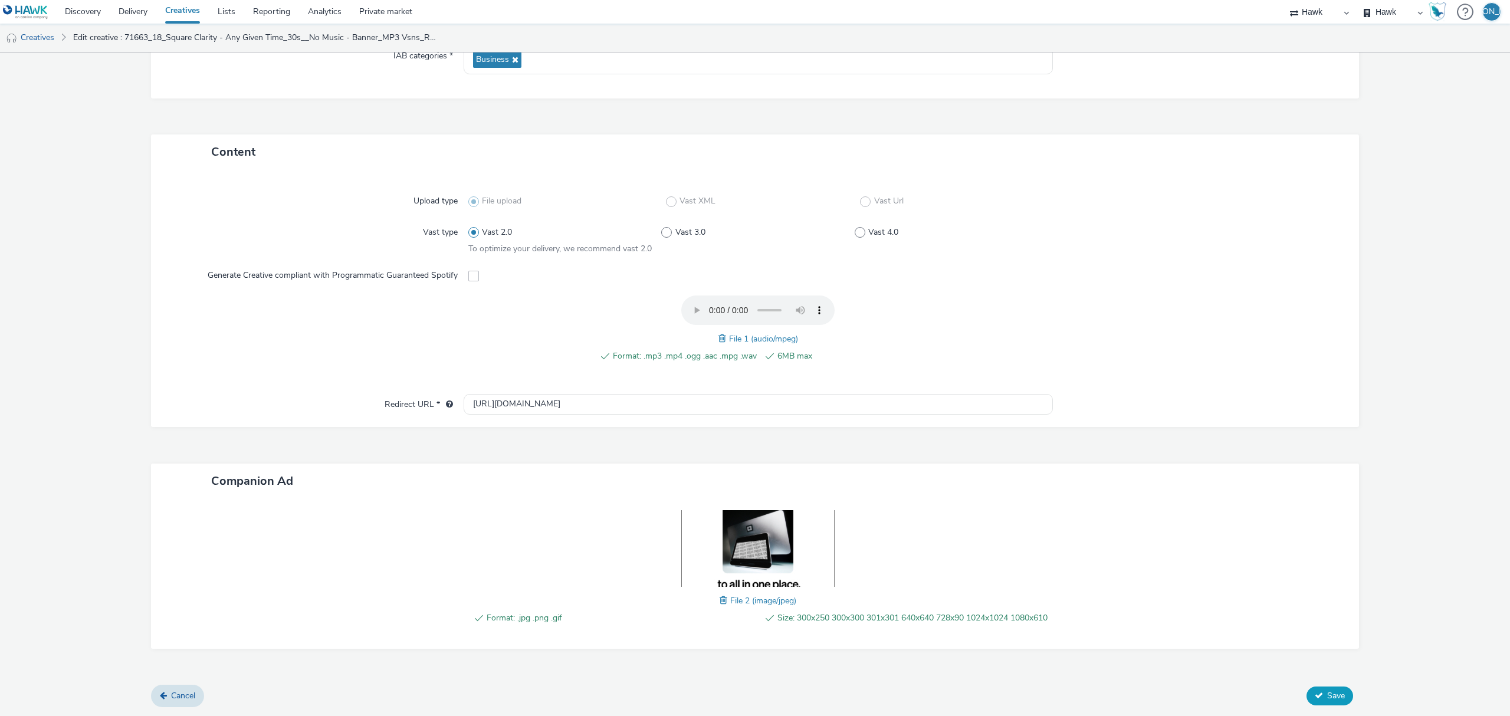
type input "71663_18_Square Clarity - Any Given Time_30s__No Music - Banner_MP3 Vsns_RV1215…"
click at [1327, 691] on span "Save" at bounding box center [1336, 695] width 18 height 11
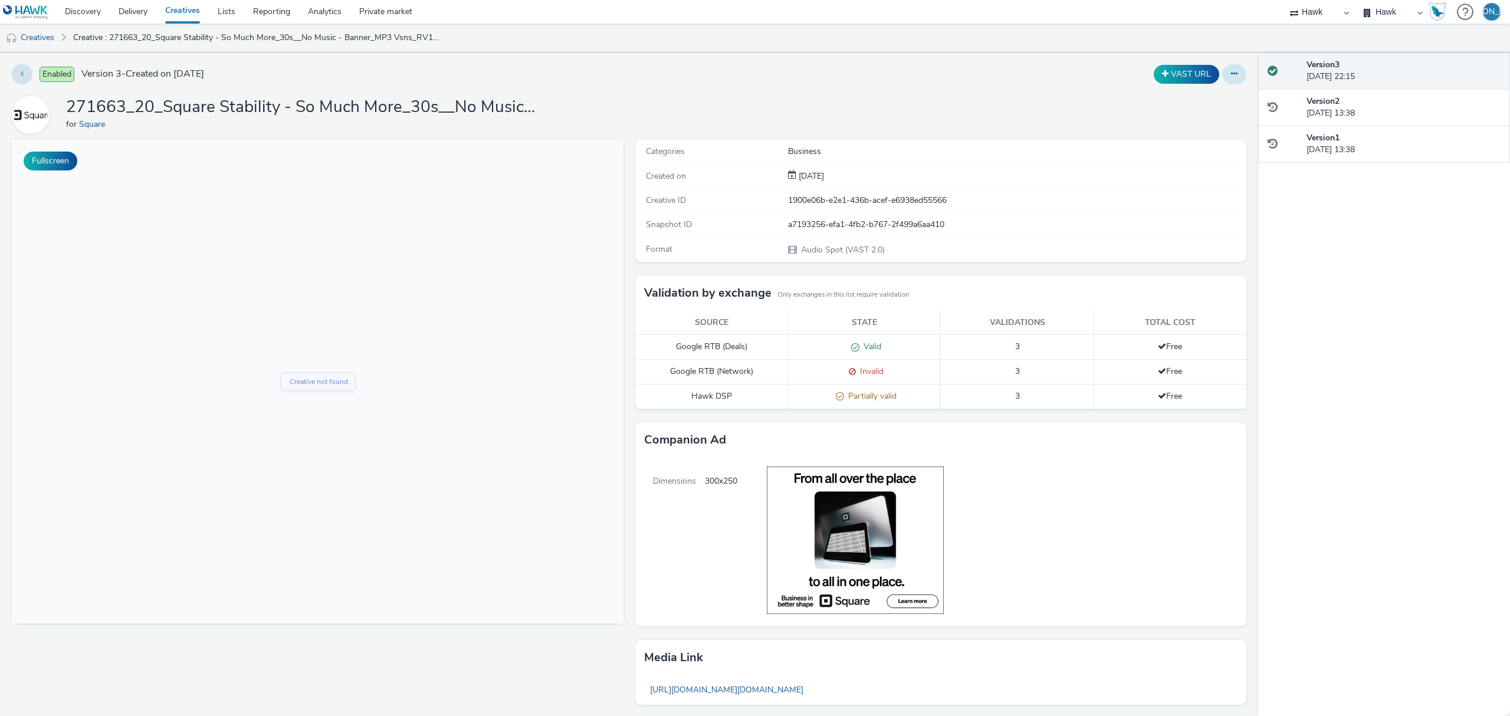
click at [1230, 71] on button at bounding box center [1234, 74] width 24 height 20
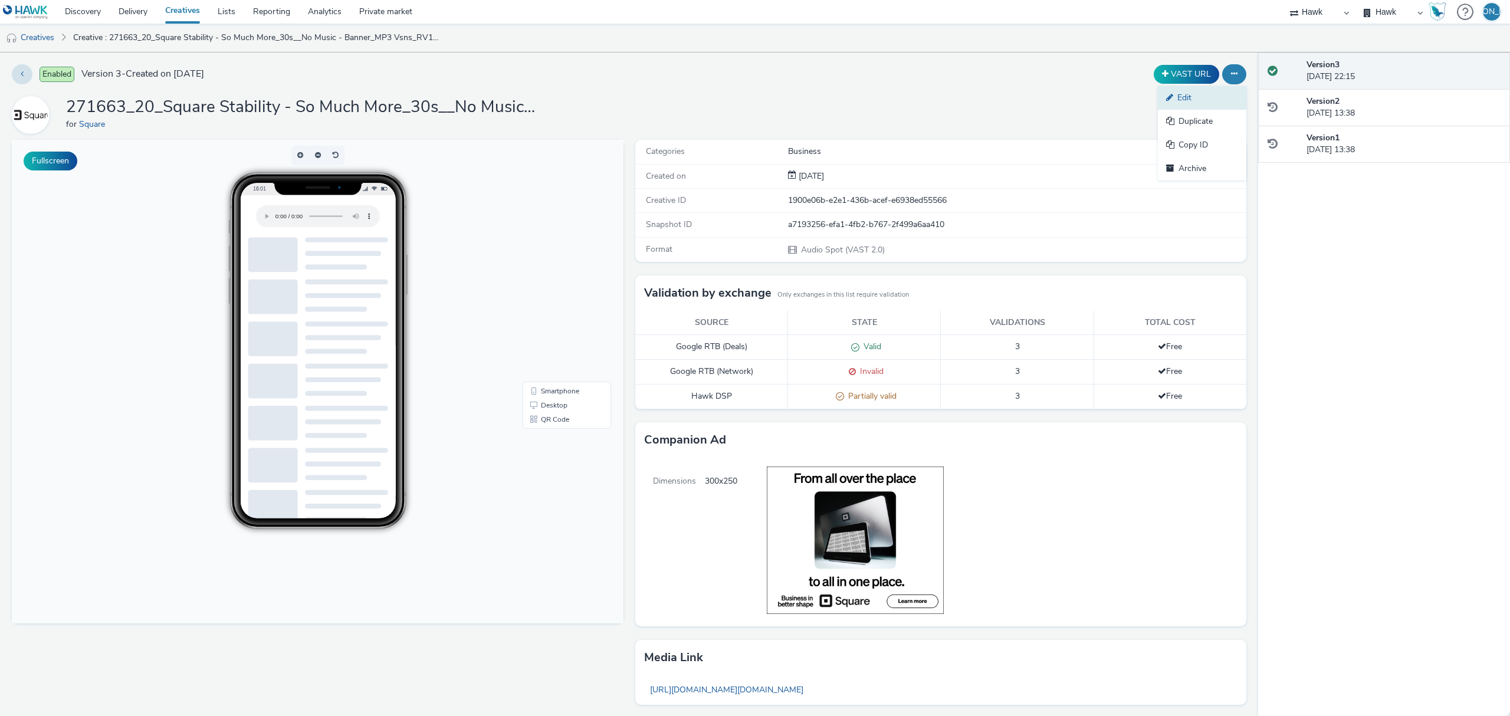
click at [1223, 88] on link "Edit" at bounding box center [1202, 98] width 88 height 24
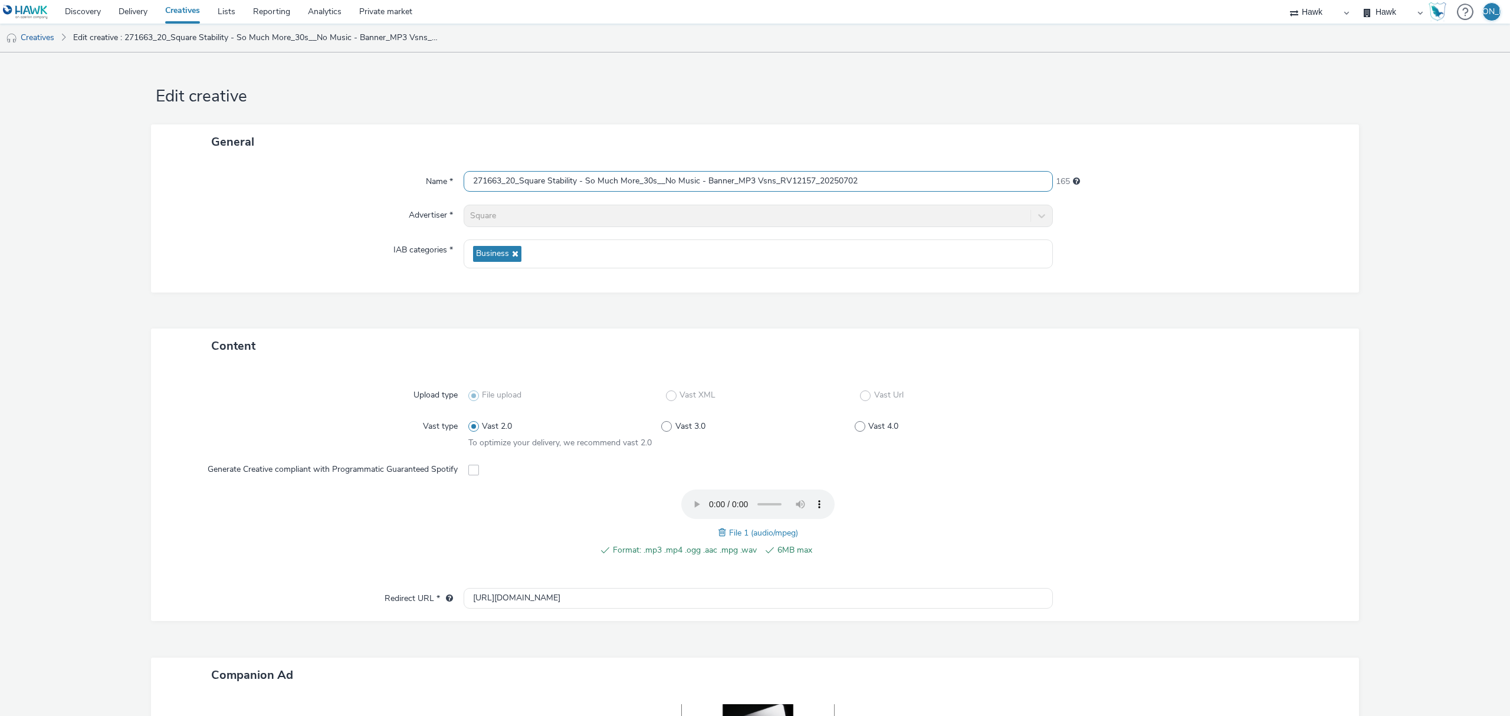
click at [911, 179] on input "271663_20_Square Stability - So Much More_30s__No Music - Banner_MP3 Vsns_RV121…" at bounding box center [758, 181] width 589 height 21
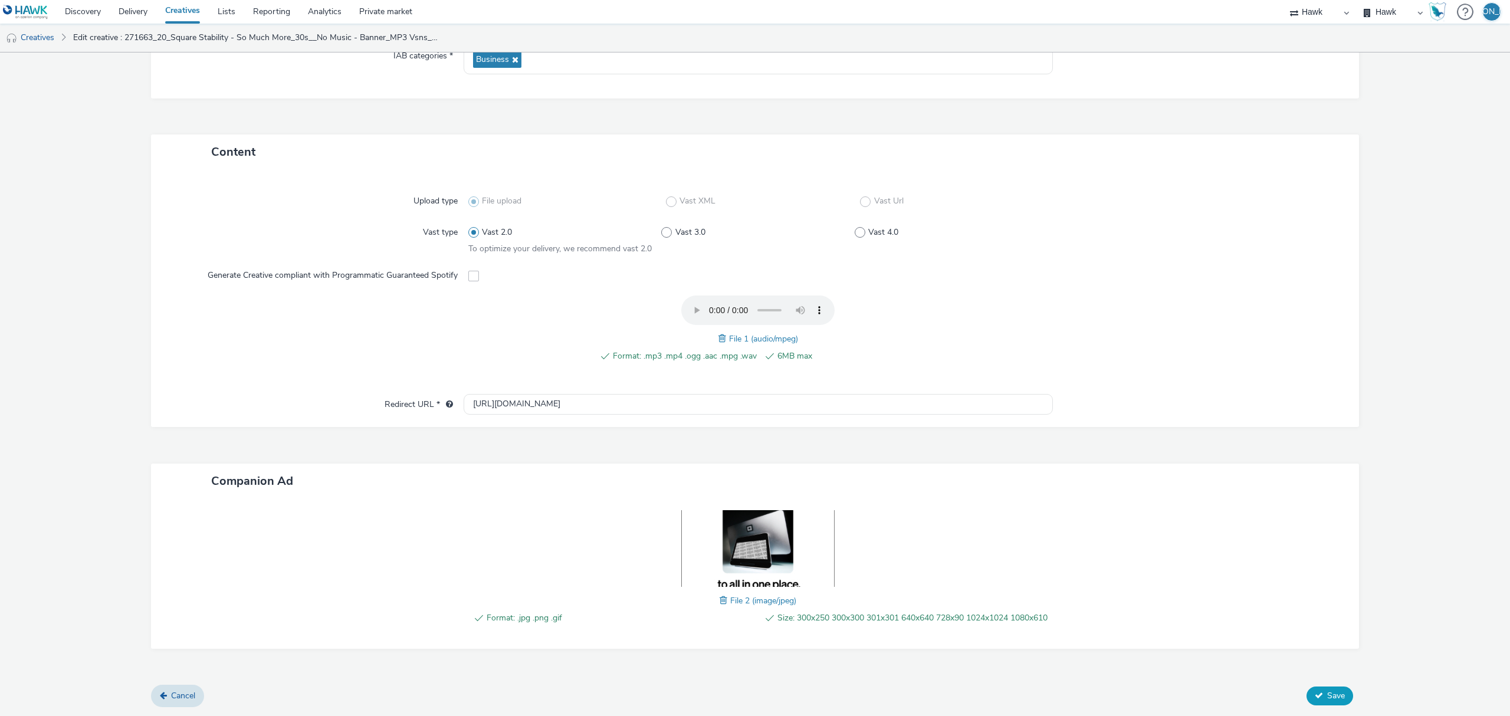
type input "271663_20_Square Stability - So Much More_30s__No Music - Banner_MP3 Vsns_RV121…"
click at [1327, 697] on span "Save" at bounding box center [1336, 695] width 18 height 11
